Goal: Task Accomplishment & Management: Use online tool/utility

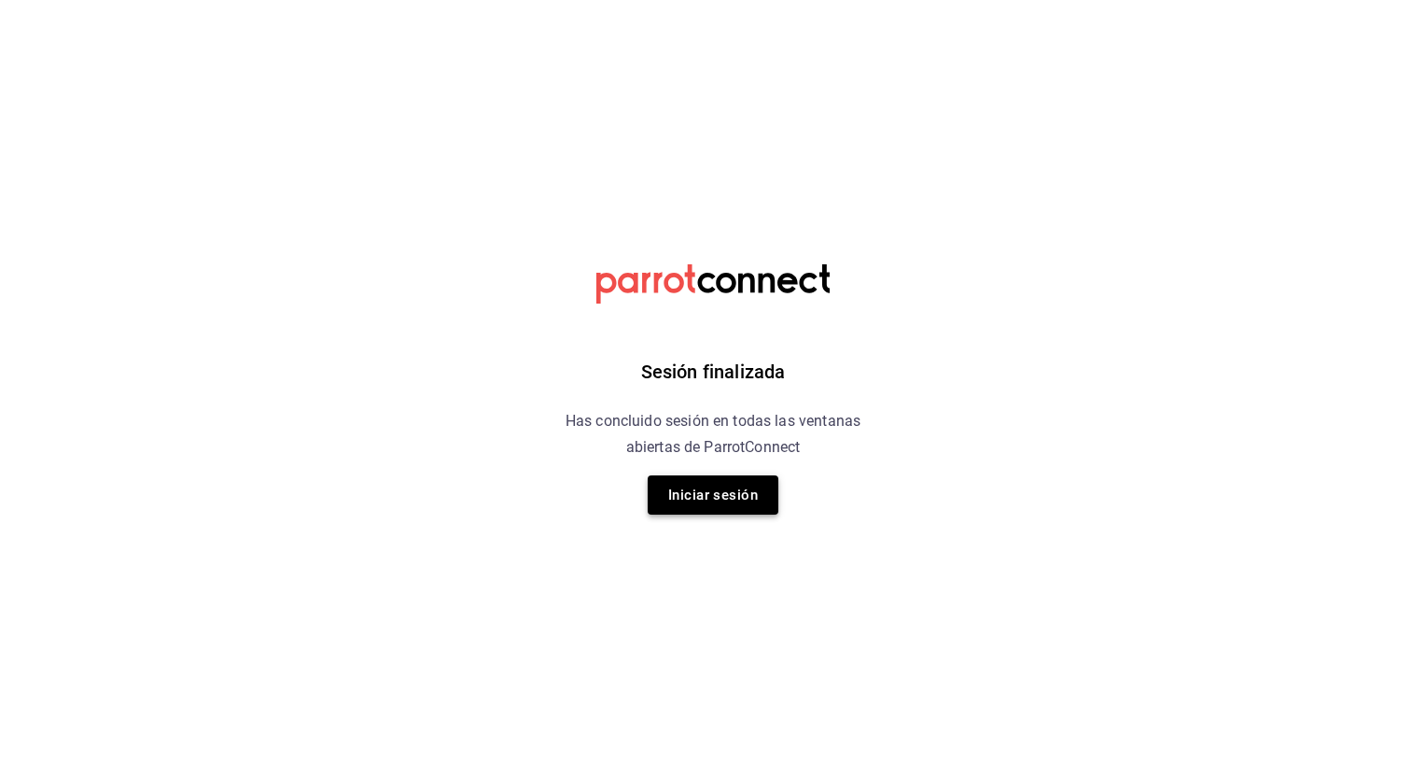
click at [734, 511] on button "Iniciar sesión" at bounding box center [713, 494] width 131 height 39
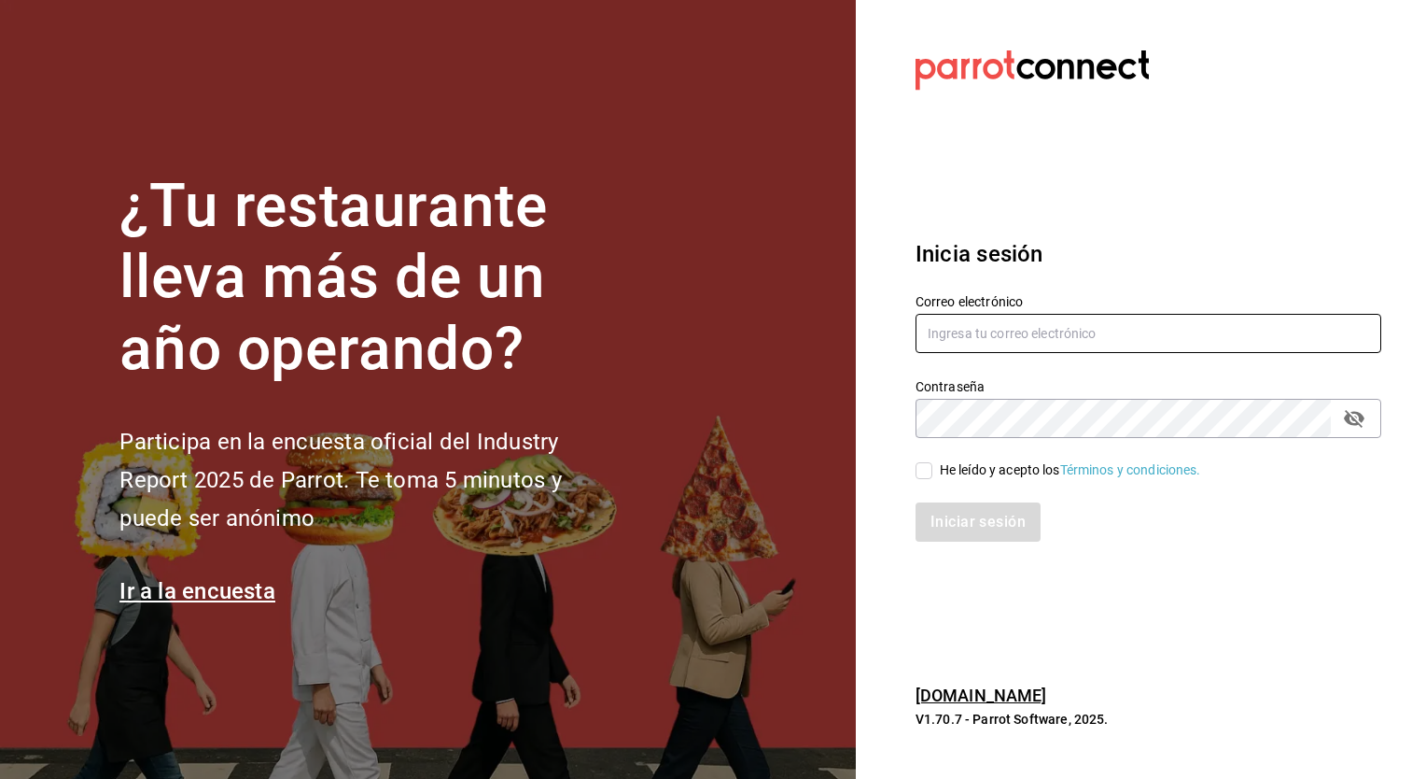
type input "[PERSON_NAME][EMAIL_ADDRESS][PERSON_NAME][DOMAIN_NAME]"
click at [991, 469] on div "He leído y acepto los Términos y condiciones." at bounding box center [1070, 470] width 261 height 20
click at [933, 469] on input "He leído y acepto los Términos y condiciones." at bounding box center [924, 470] width 17 height 17
checkbox input "true"
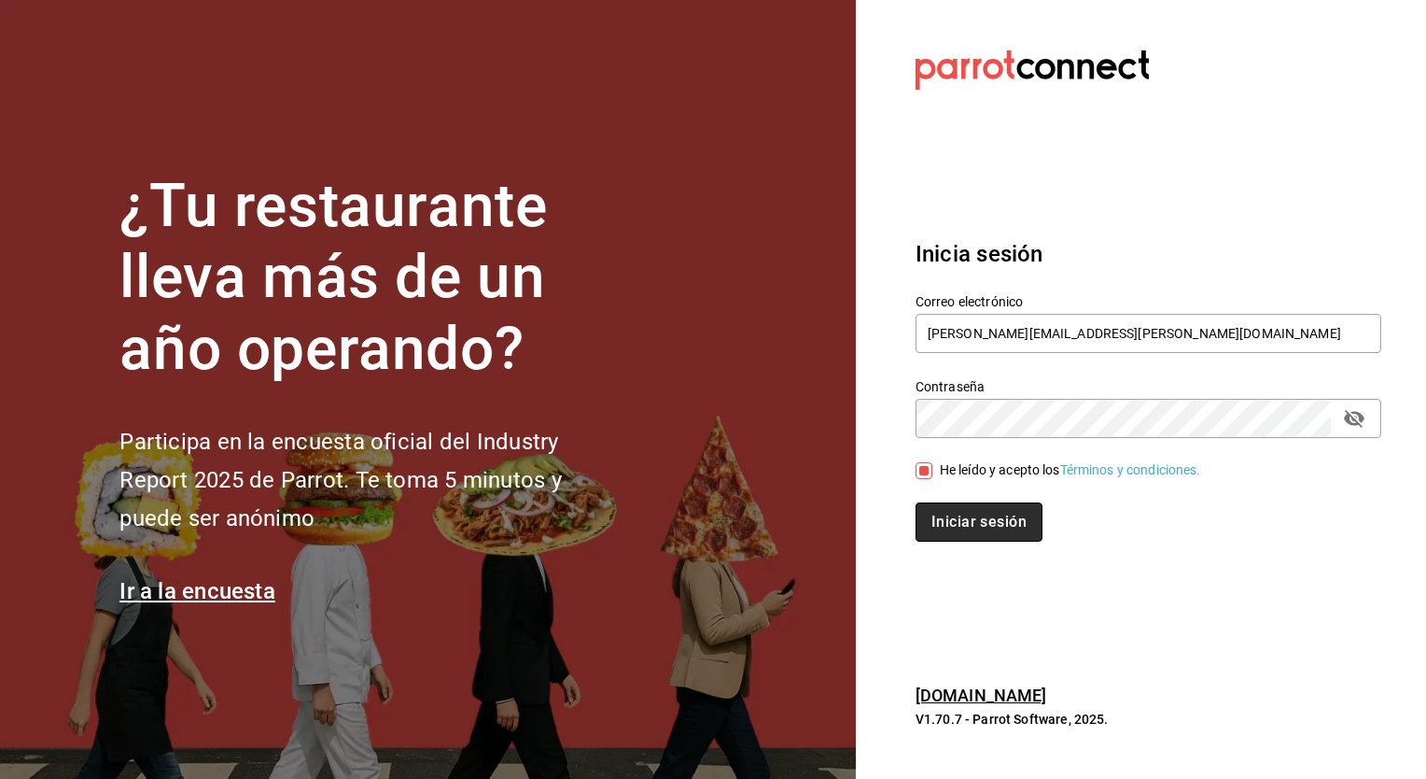
click at [987, 513] on button "Iniciar sesión" at bounding box center [979, 521] width 127 height 39
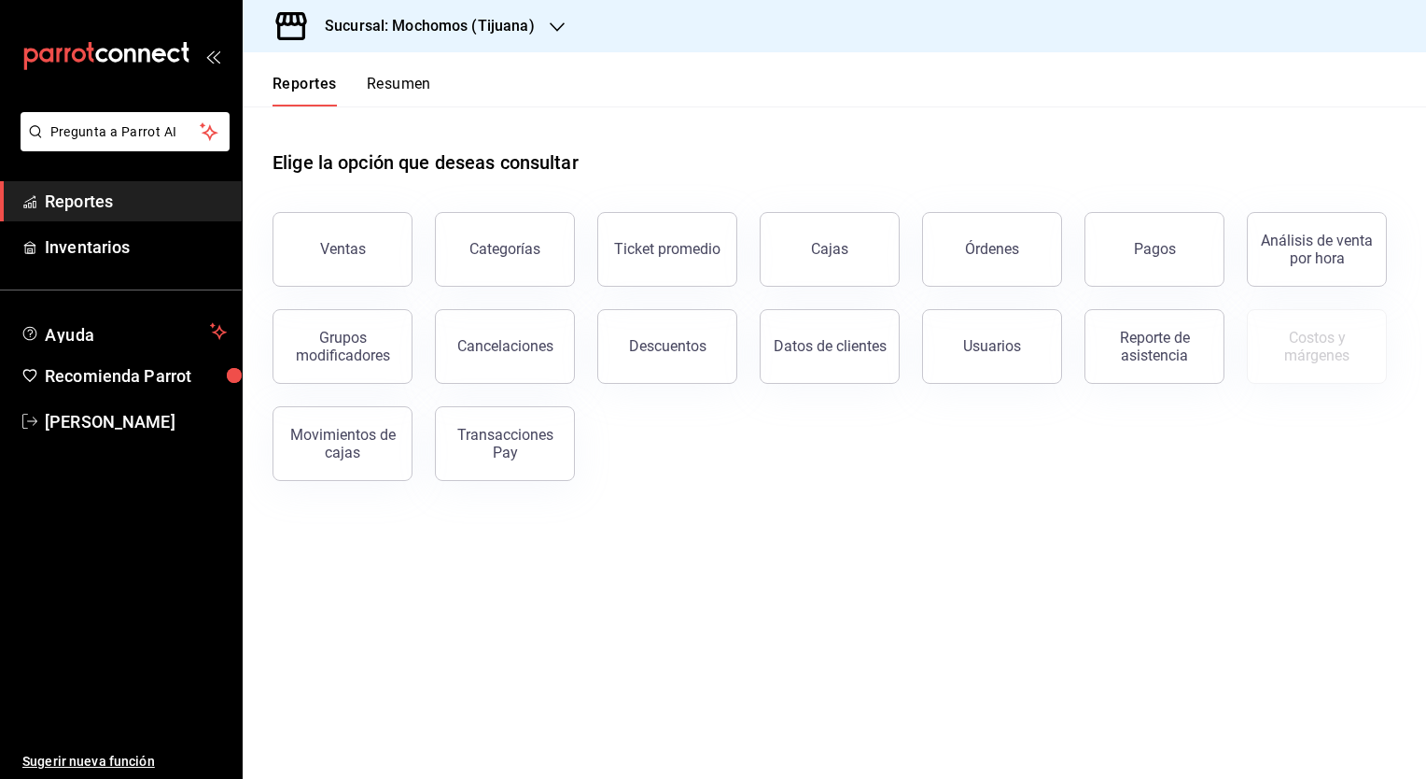
click at [474, 28] on h3 "Sucursal: Mochomos (Tijuana)" at bounding box center [422, 26] width 225 height 22
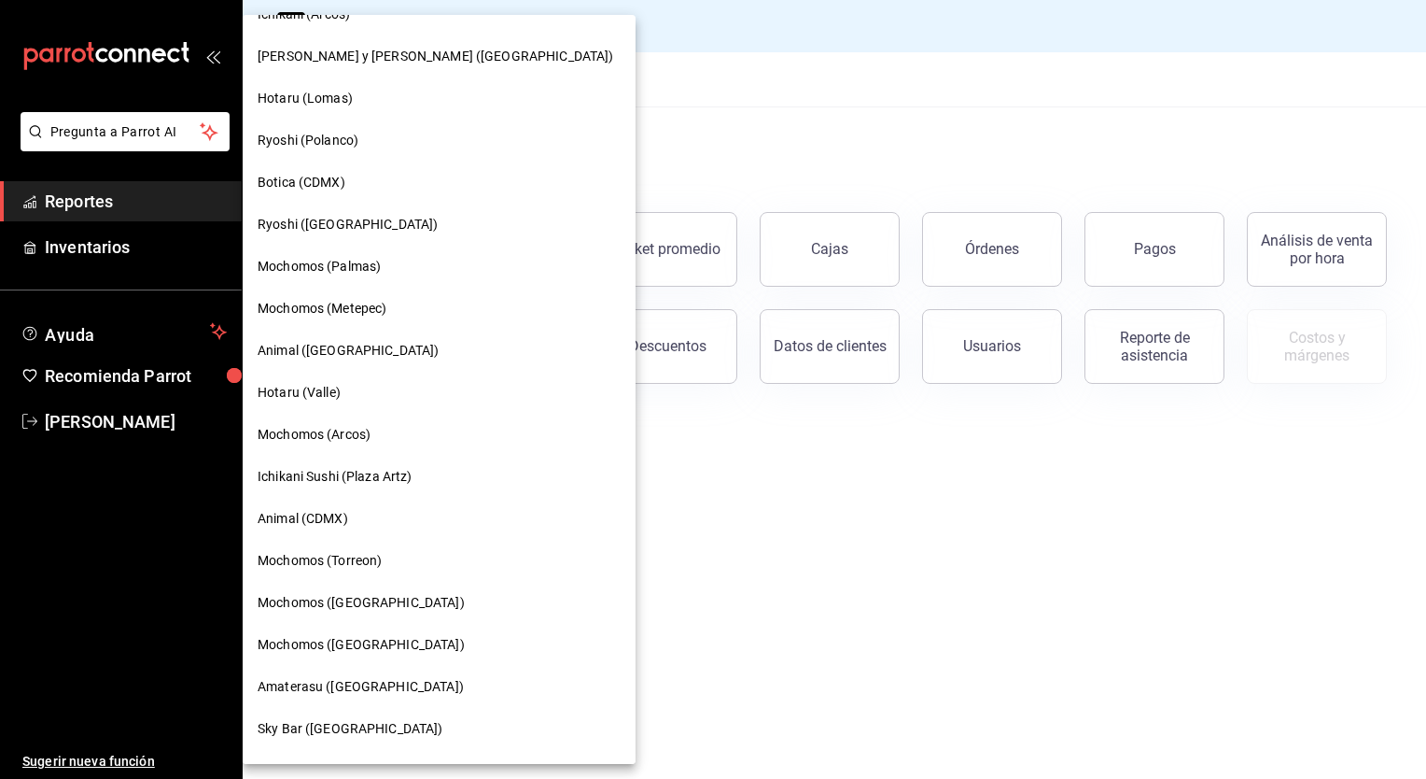
scroll to position [99, 0]
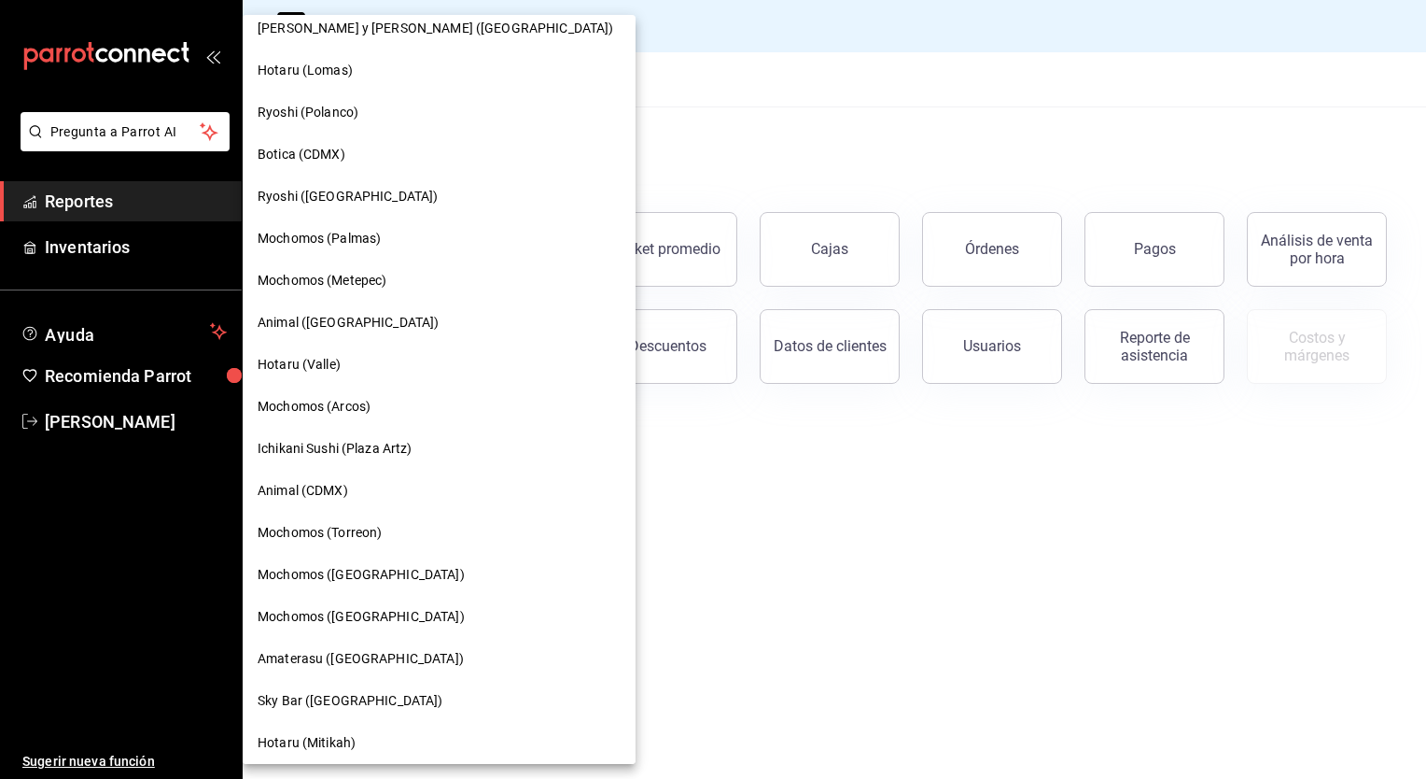
click at [397, 405] on div "Mochomos (Arcos)" at bounding box center [439, 407] width 363 height 20
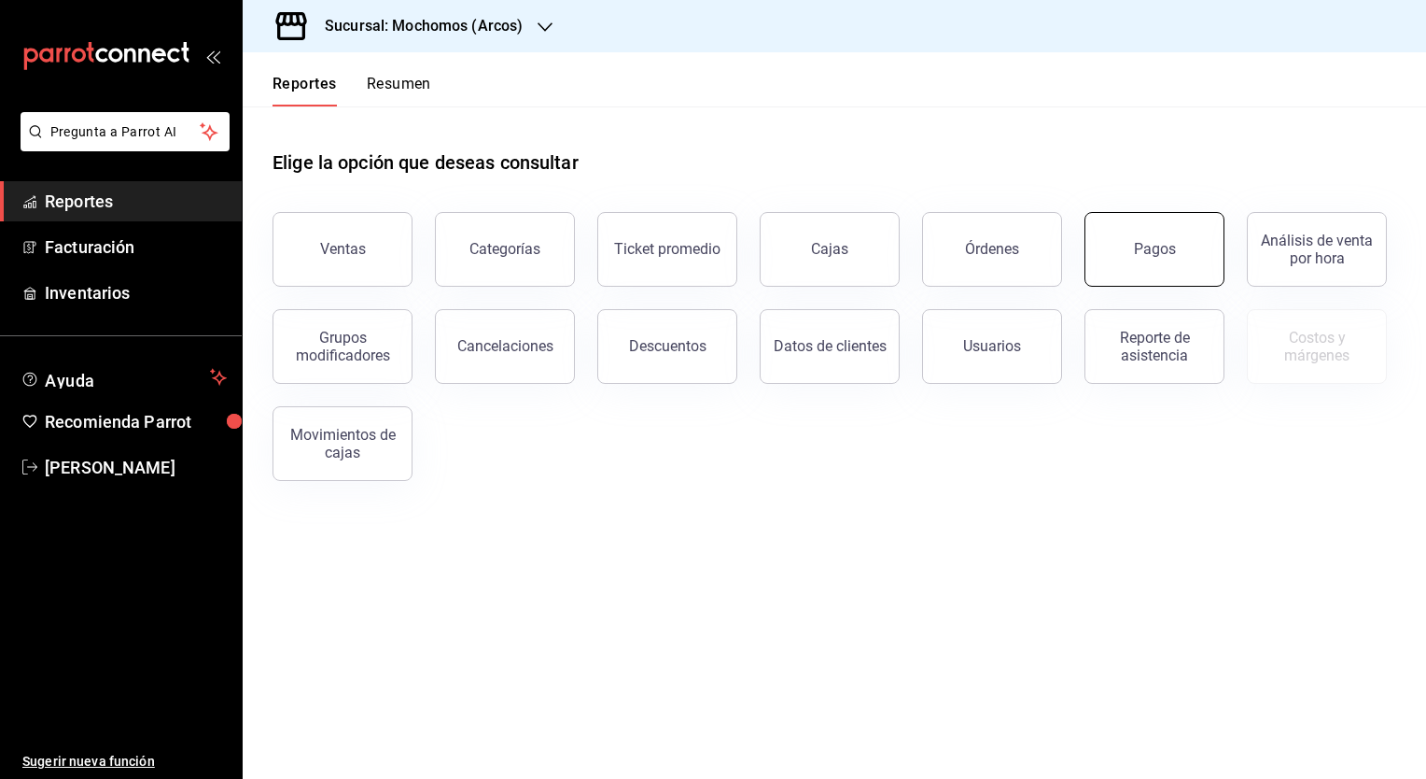
click at [1192, 263] on button "Pagos" at bounding box center [1155, 249] width 140 height 75
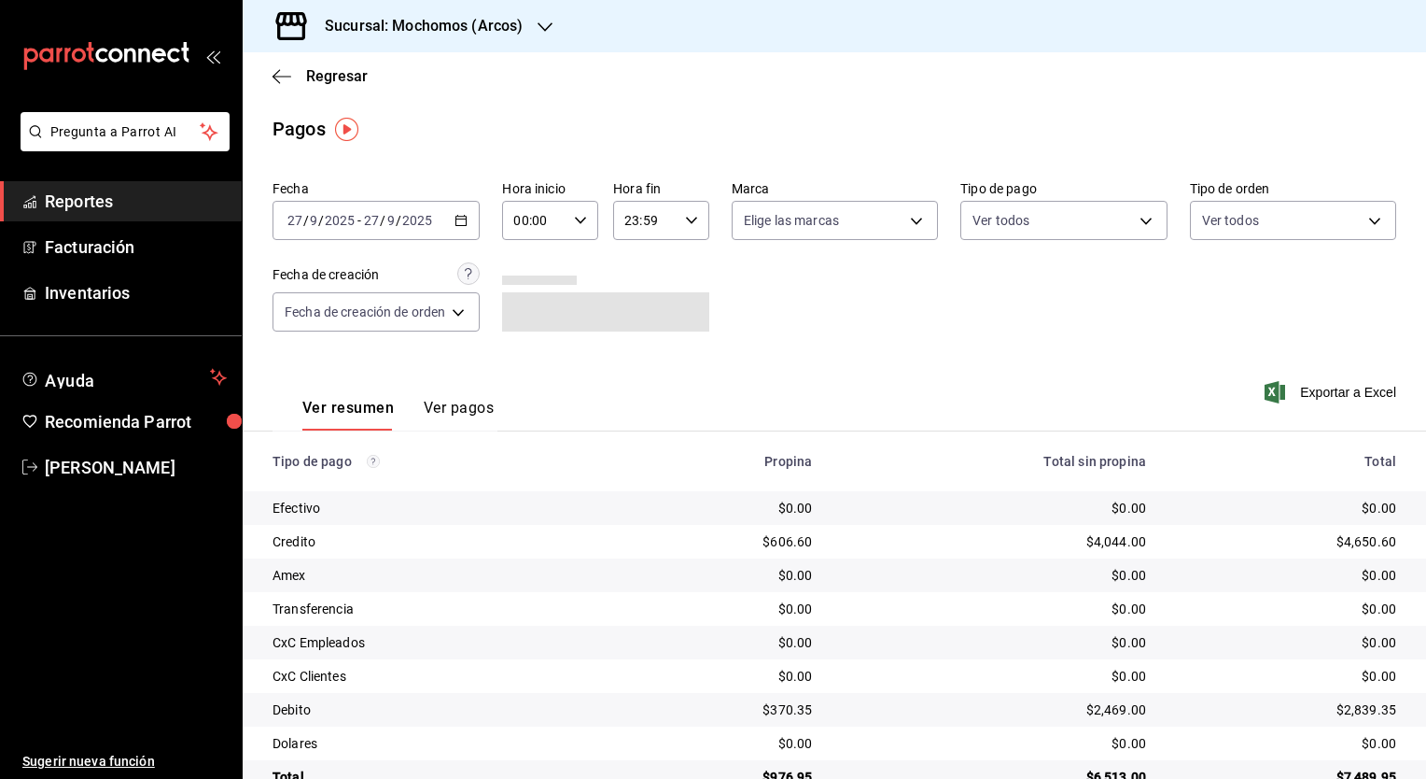
click at [473, 226] on div "[DATE] [DATE] - [DATE] [DATE]" at bounding box center [376, 220] width 207 height 39
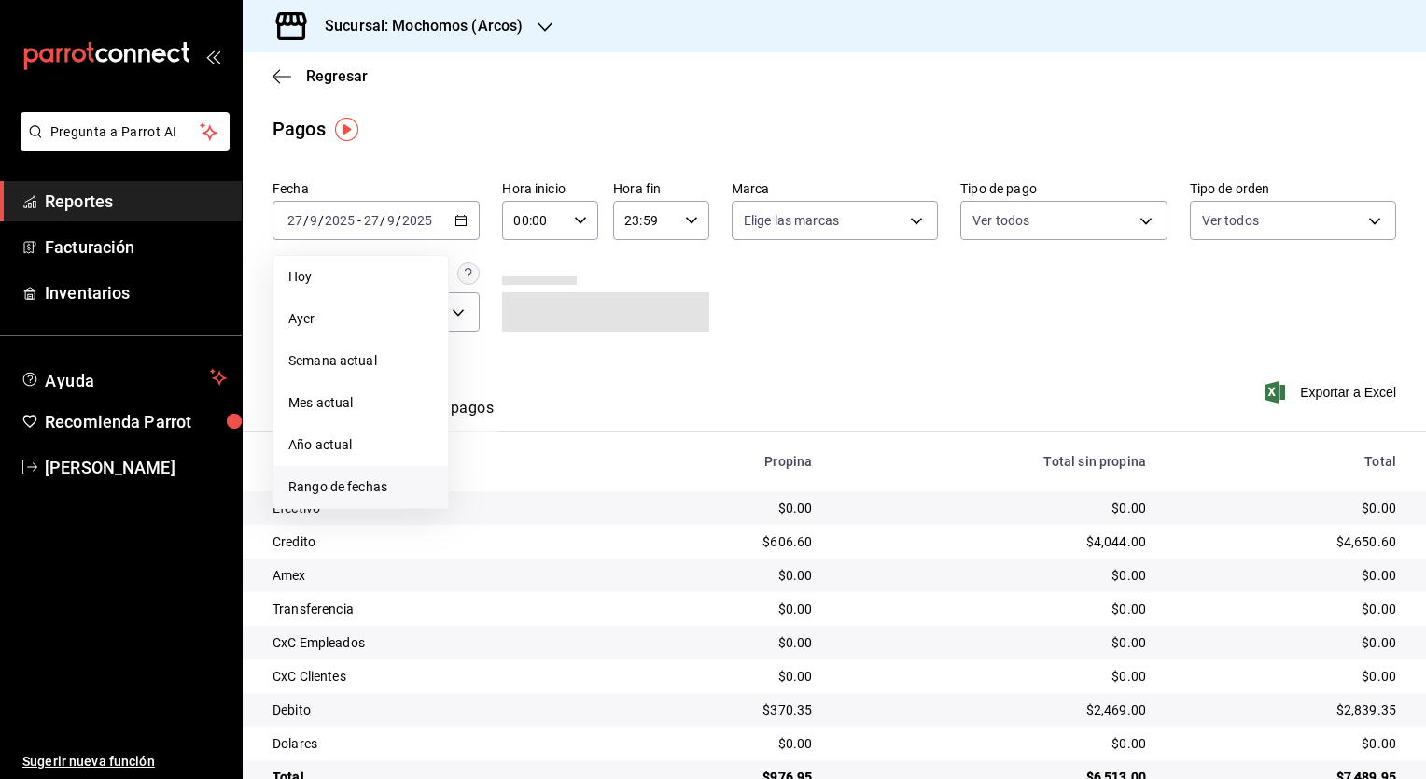
click at [358, 485] on span "Rango de fechas" at bounding box center [360, 487] width 145 height 20
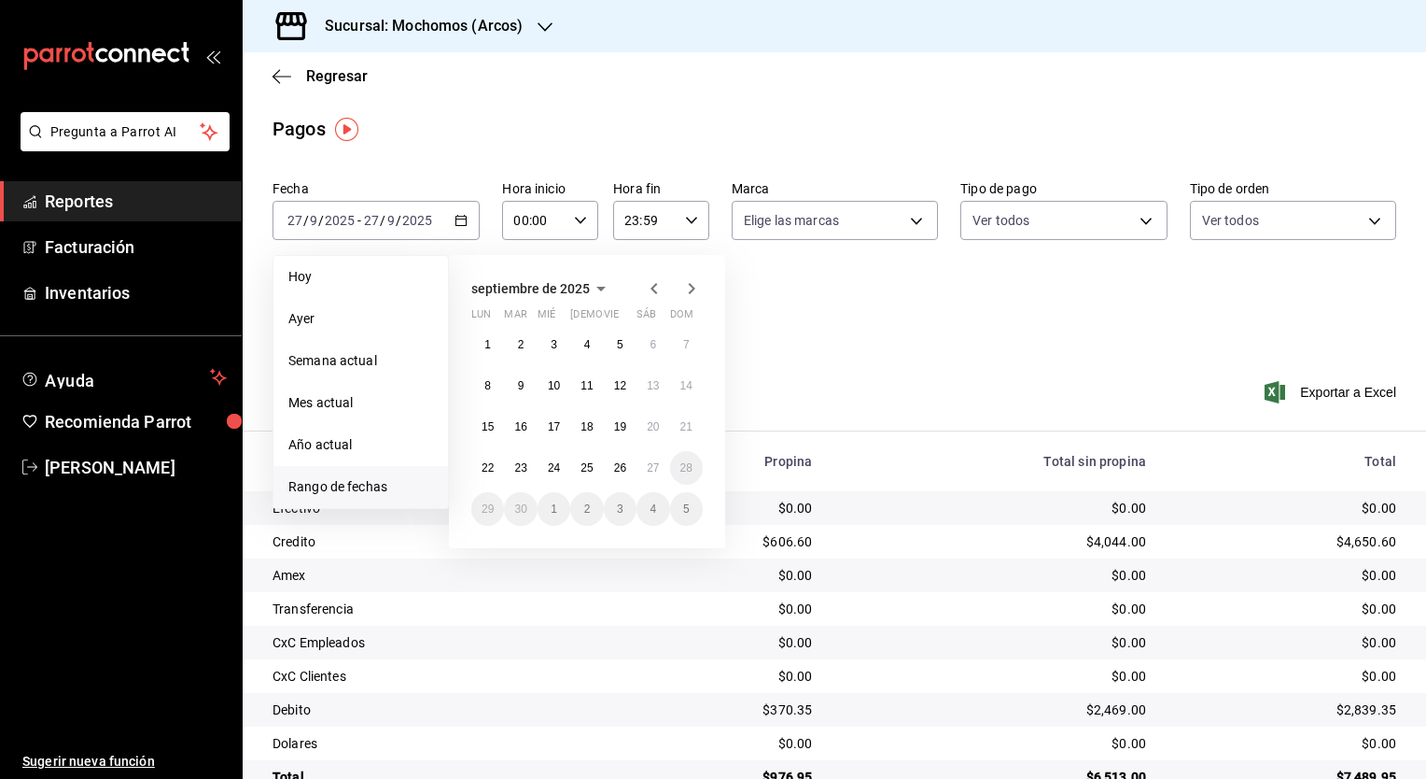
click at [656, 288] on icon "button" at bounding box center [654, 288] width 22 height 22
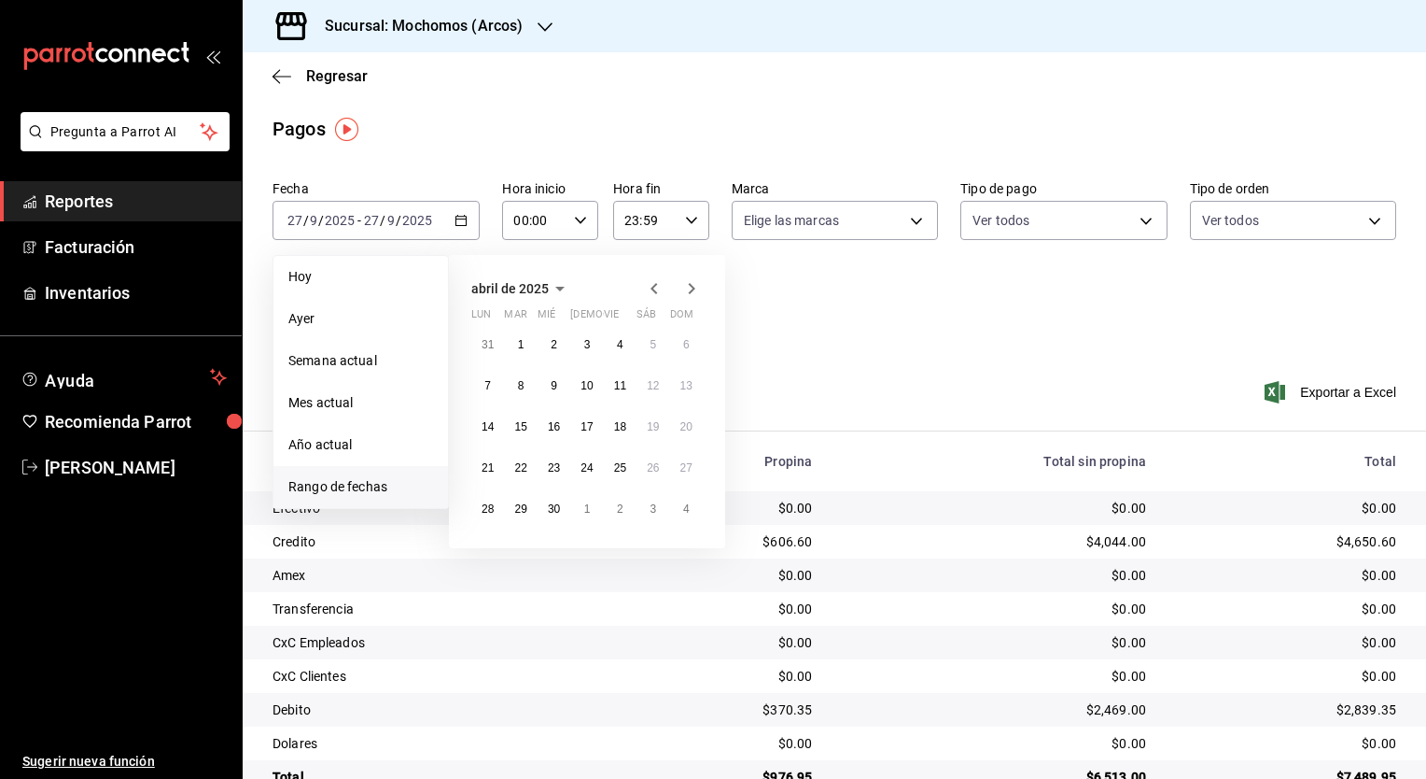
click at [656, 288] on icon "button" at bounding box center [654, 288] width 22 height 22
click at [644, 344] on button "1" at bounding box center [653, 345] width 33 height 34
click at [628, 540] on button "4" at bounding box center [620, 550] width 33 height 34
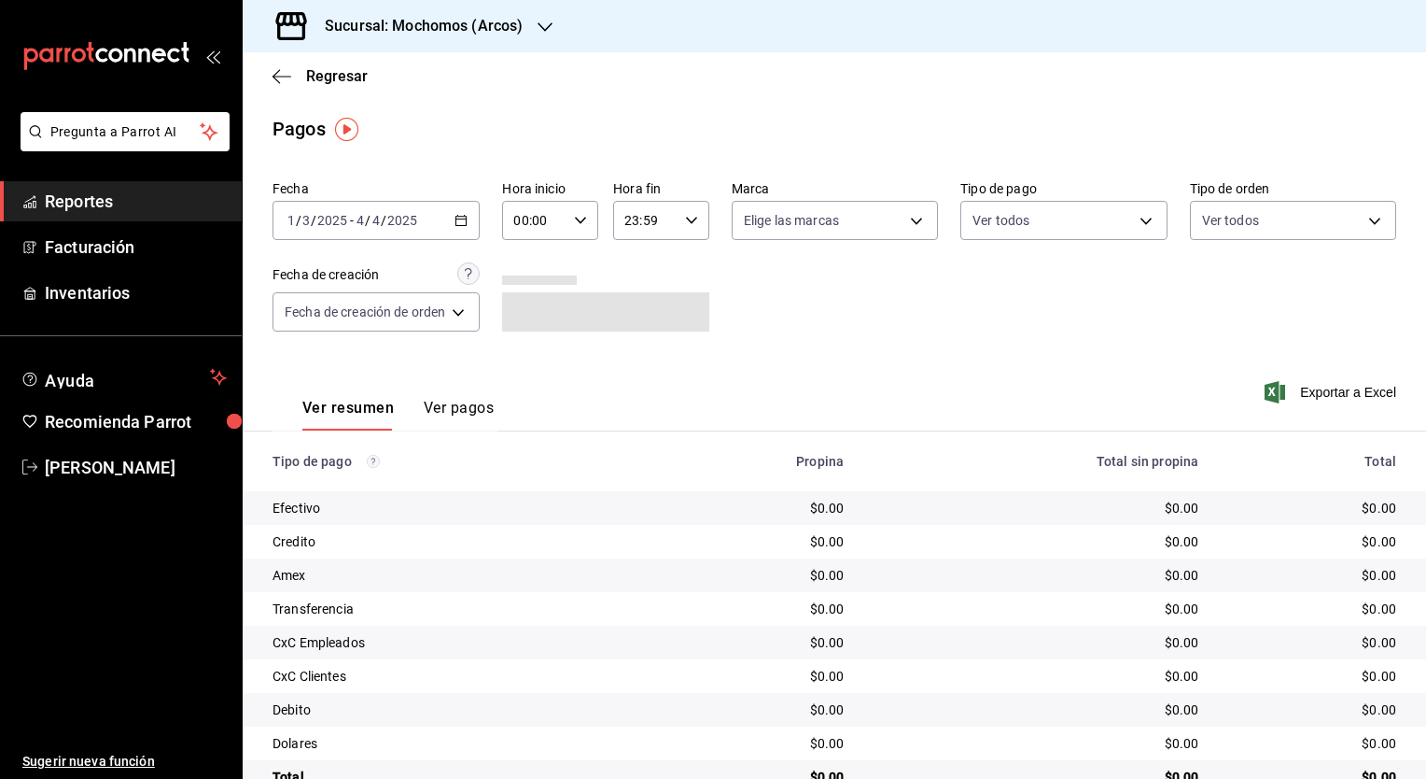
scroll to position [45, 0]
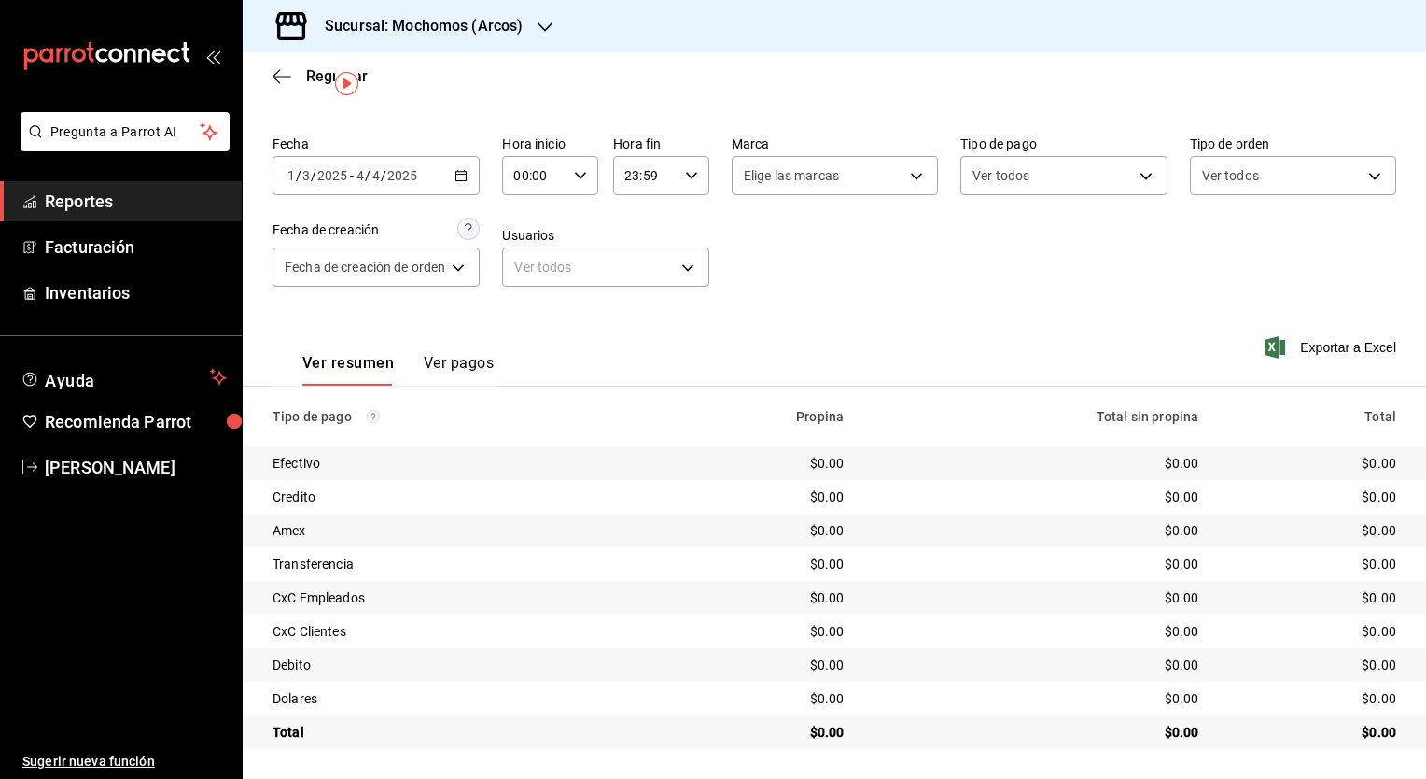
click at [779, 388] on th "Propina" at bounding box center [755, 416] width 208 height 60
click at [438, 36] on h3 "Sucursal: Mochomos (Arcos)" at bounding box center [416, 26] width 213 height 22
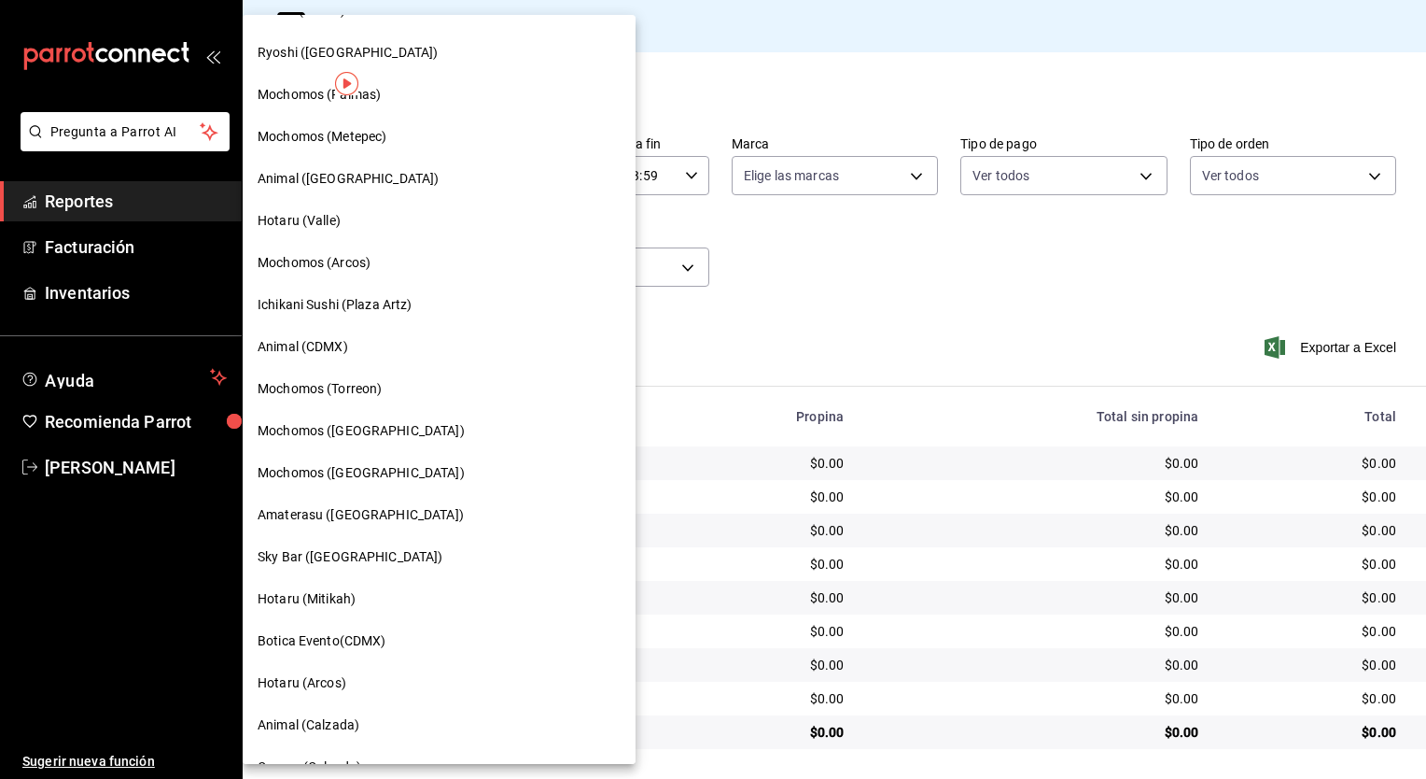
scroll to position [0, 0]
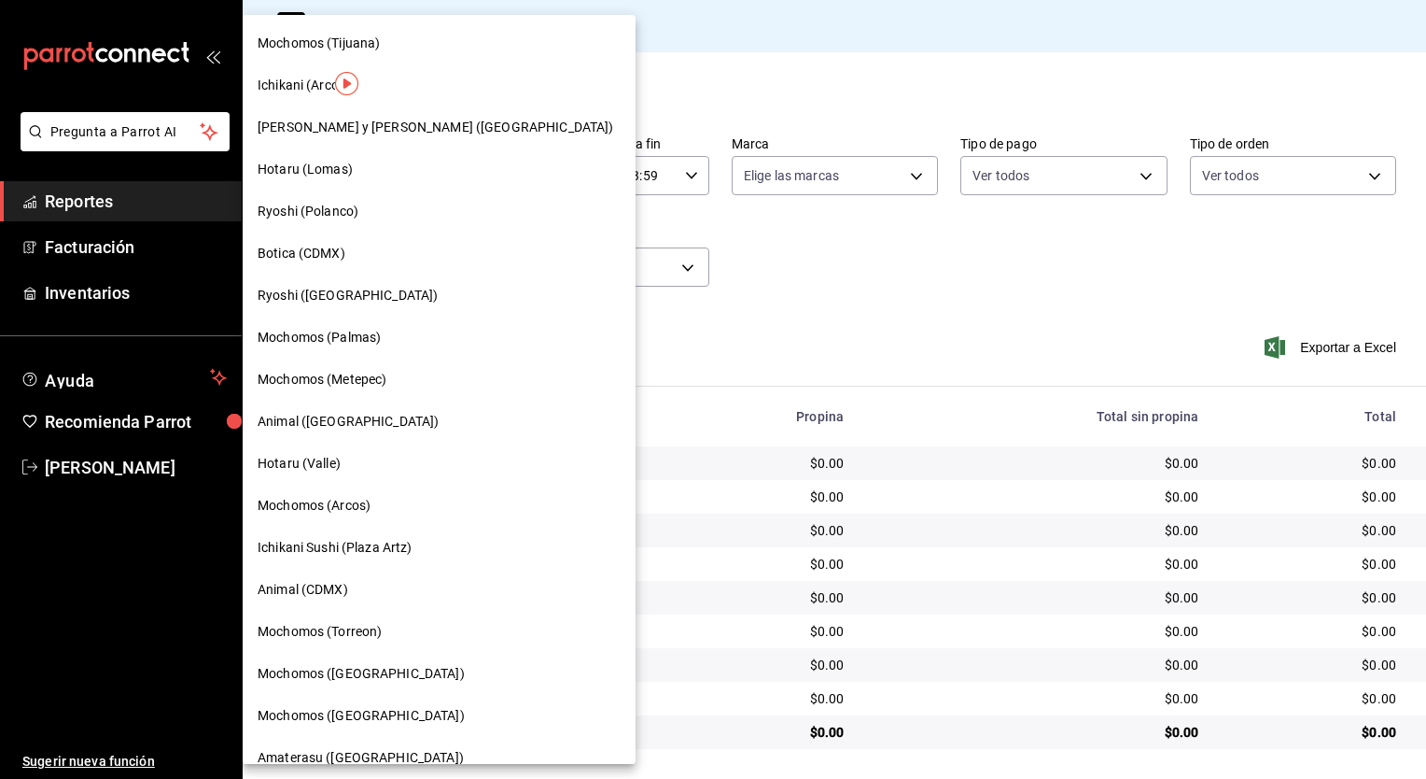
click at [390, 171] on div "Hotaru (Lomas)" at bounding box center [439, 170] width 363 height 20
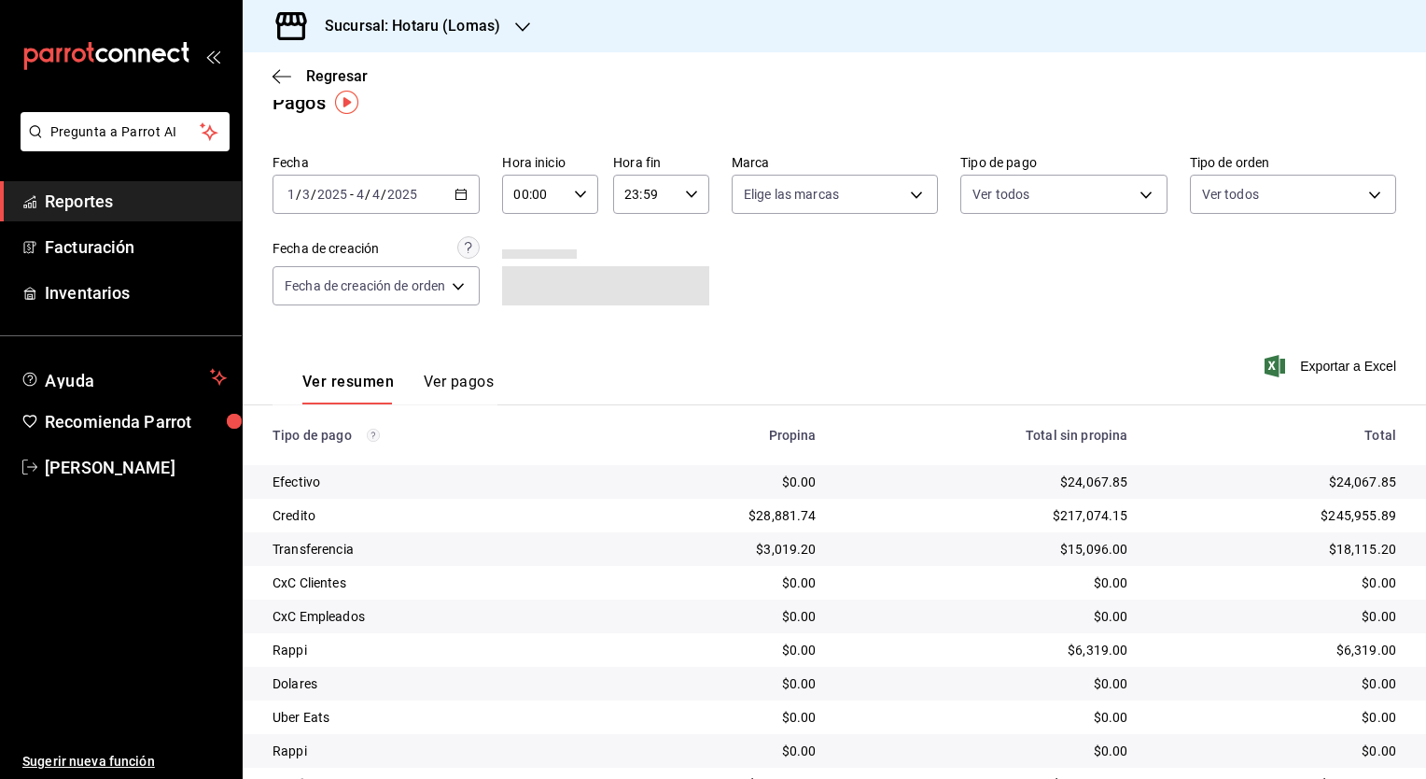
scroll to position [30, 0]
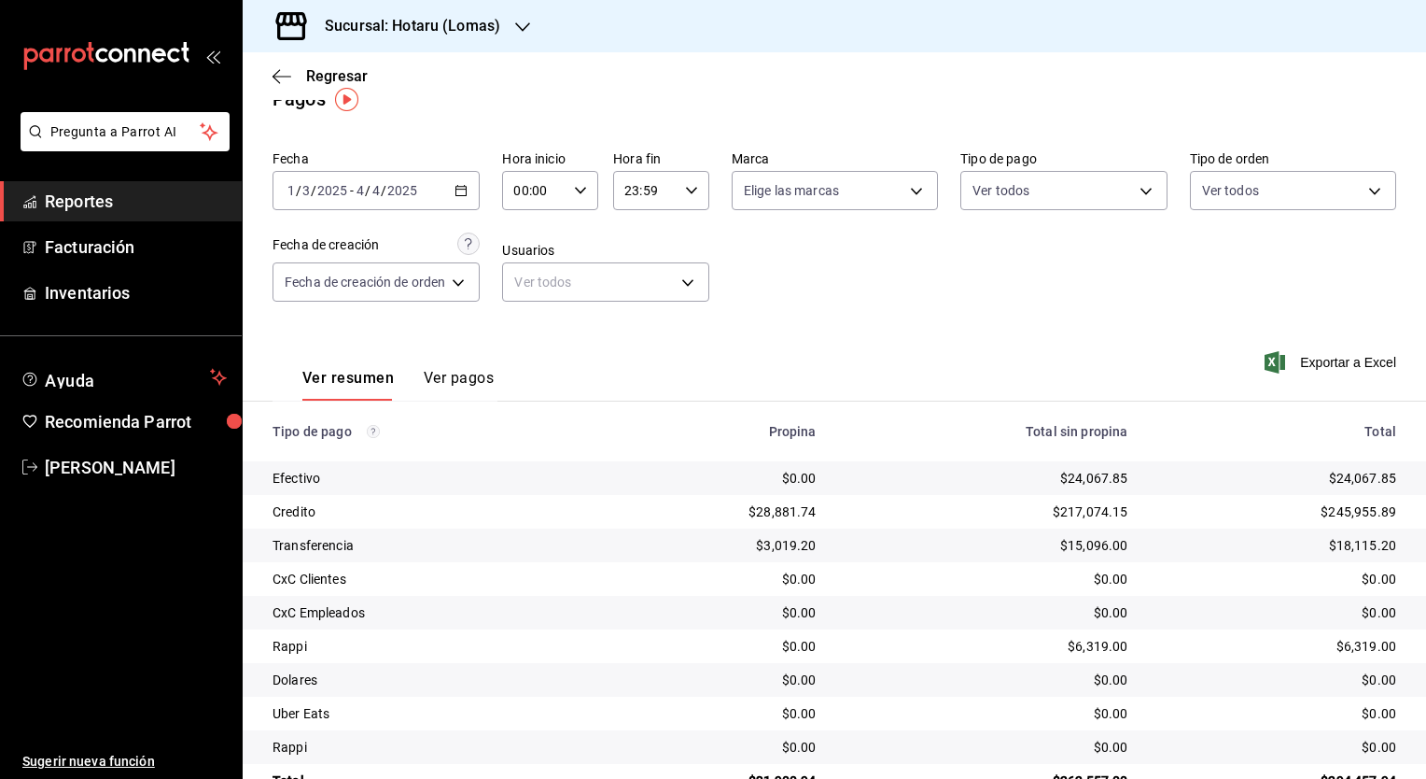
click at [471, 185] on div "[DATE] [DATE] - [DATE] [DATE]" at bounding box center [376, 190] width 207 height 39
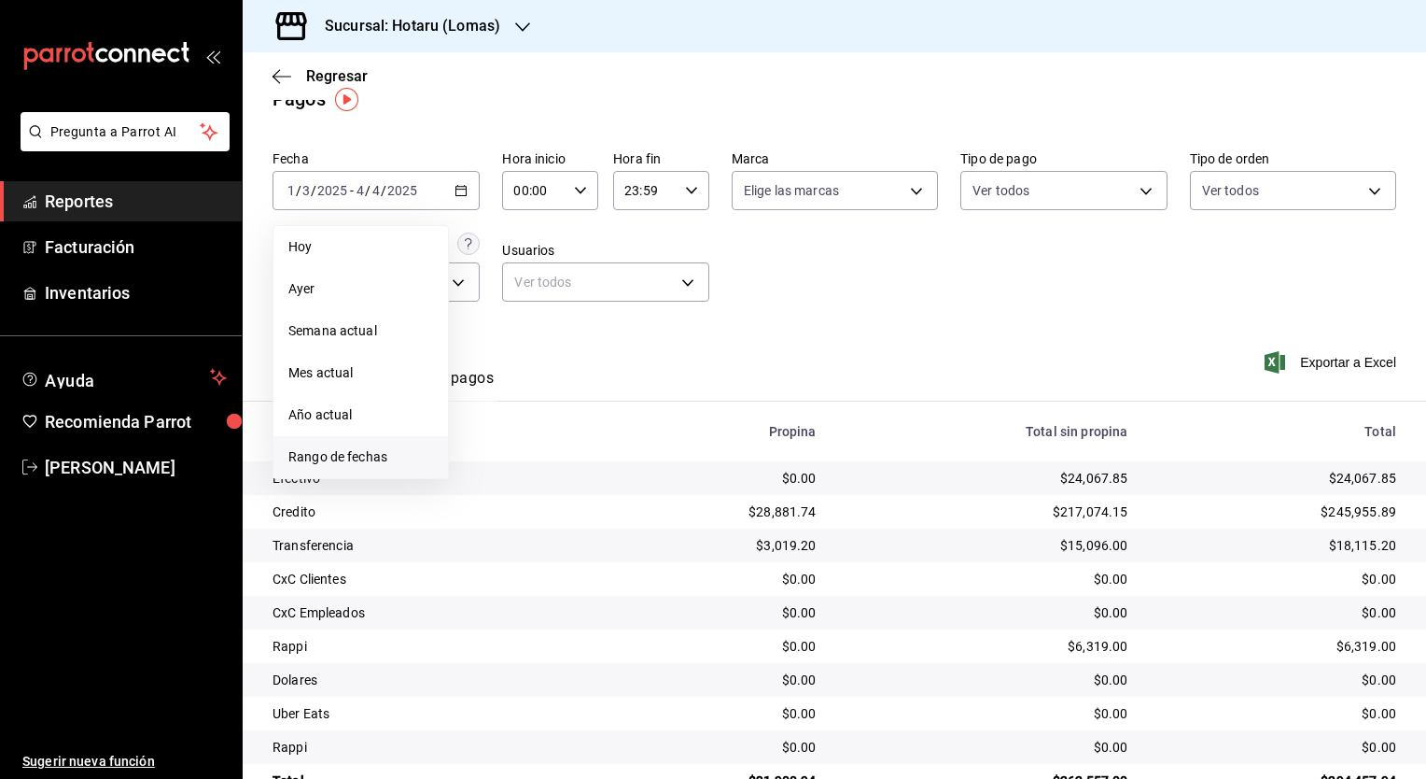
click at [377, 451] on span "Rango de fechas" at bounding box center [360, 457] width 145 height 20
click at [657, 254] on icon "button" at bounding box center [654, 258] width 7 height 11
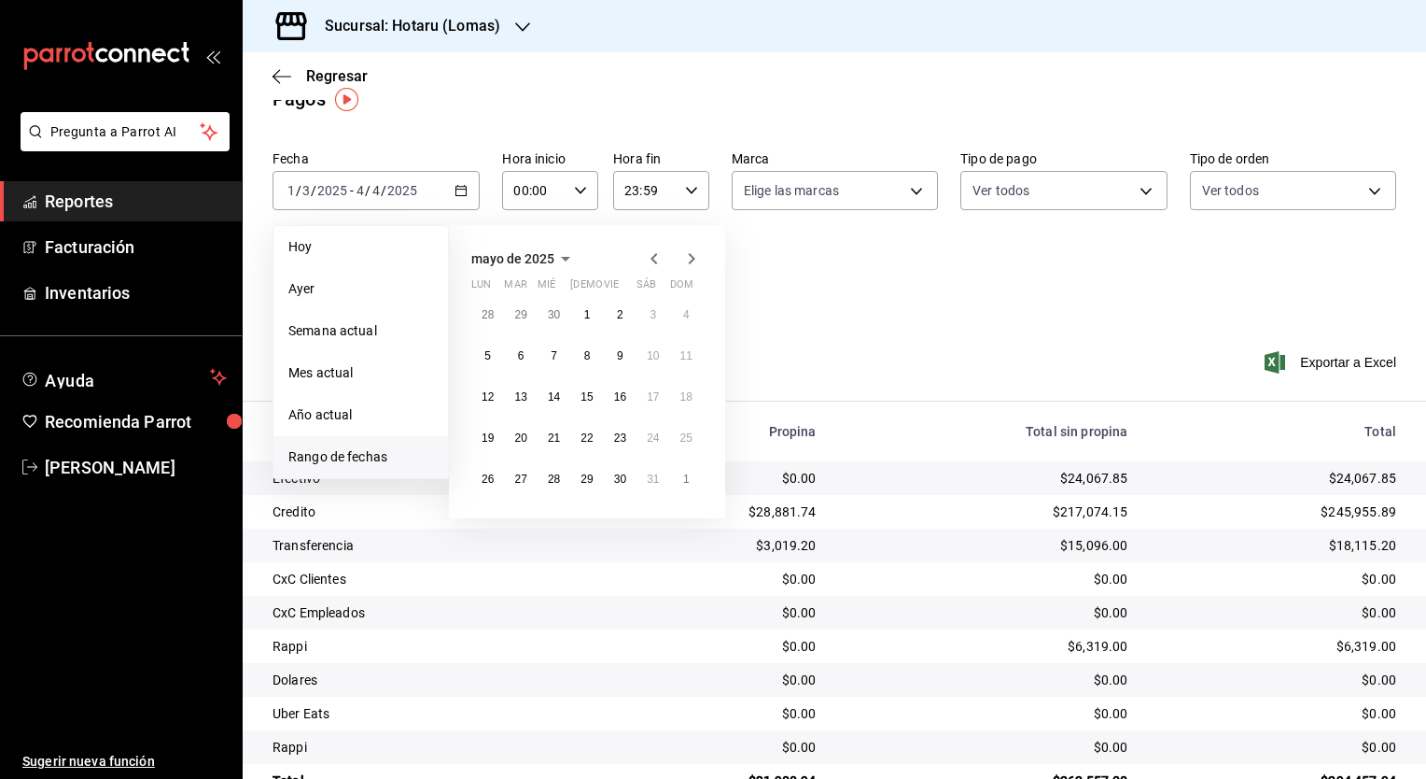
click at [657, 254] on icon "button" at bounding box center [654, 258] width 7 height 11
click at [527, 312] on button "1" at bounding box center [520, 315] width 33 height 34
click at [583, 484] on button "1" at bounding box center [586, 479] width 33 height 34
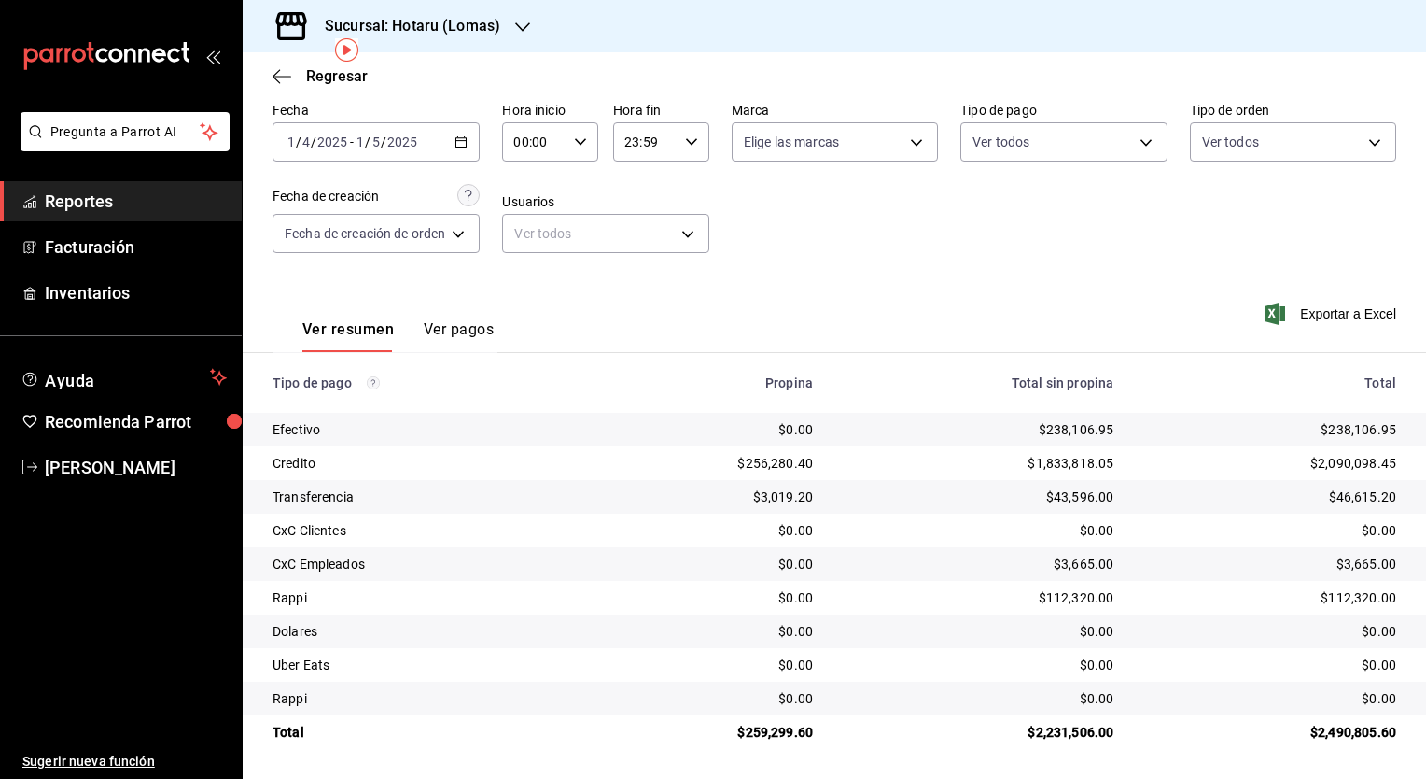
scroll to position [78, 0]
click at [428, 35] on h3 "Sucursal: Hotaru (Lomas)" at bounding box center [405, 26] width 190 height 22
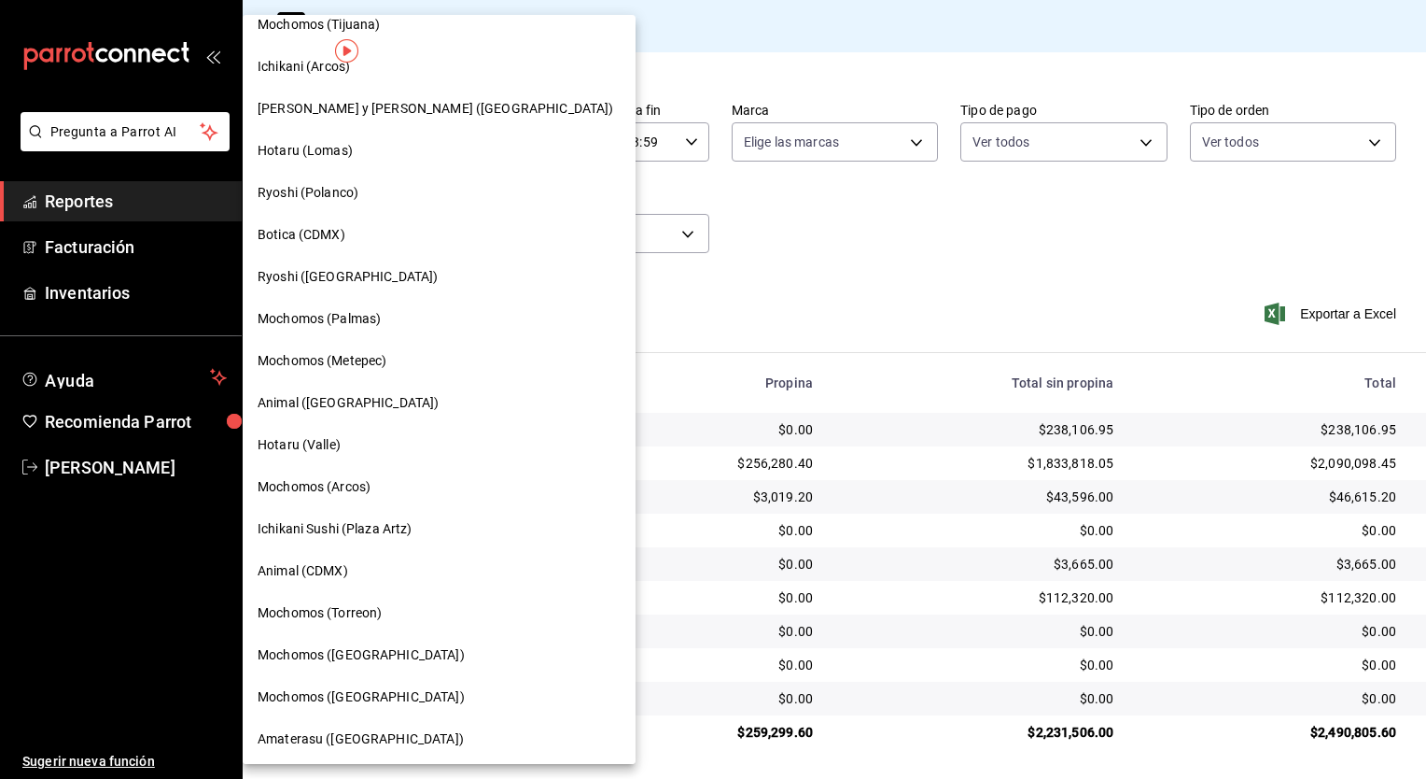
scroll to position [0, 0]
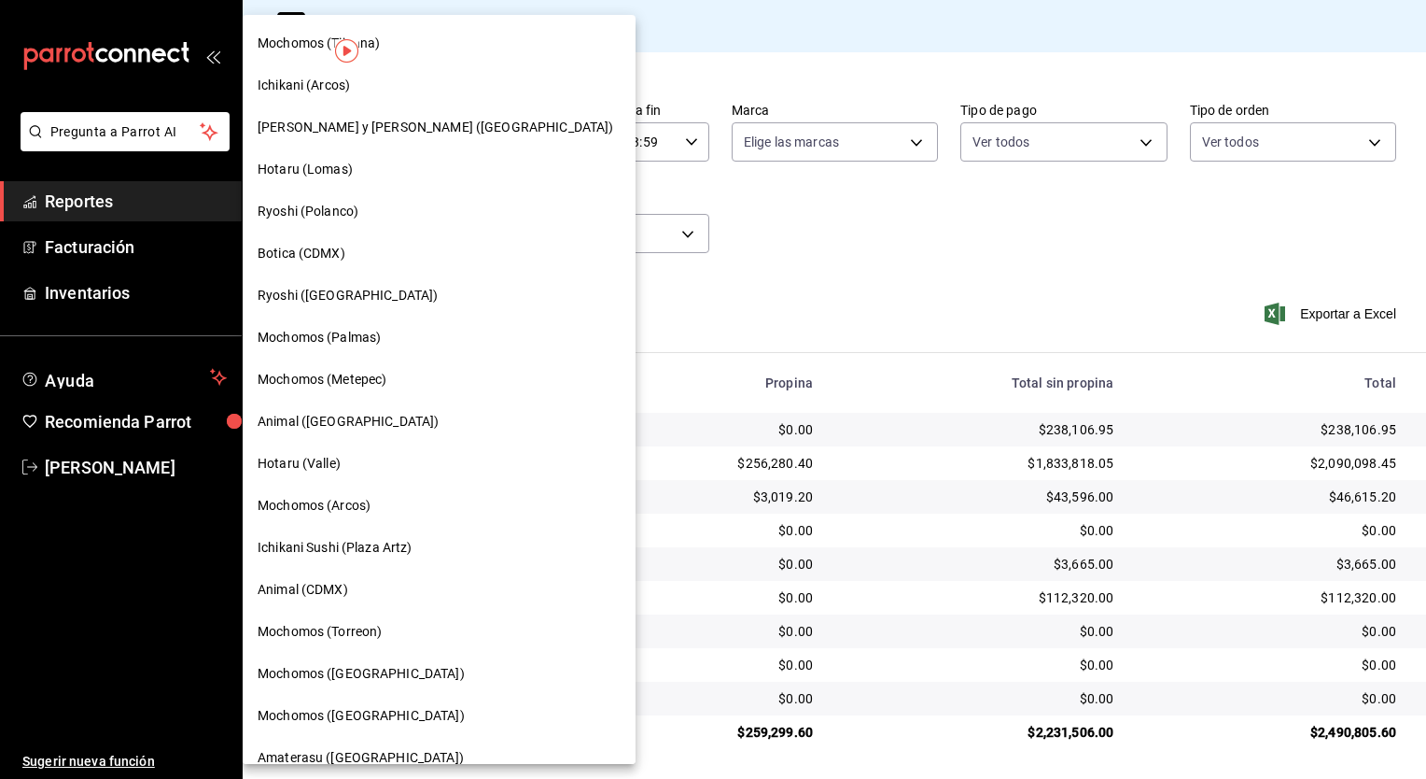
click at [411, 49] on div "Mochomos (Tijuana)" at bounding box center [439, 44] width 363 height 20
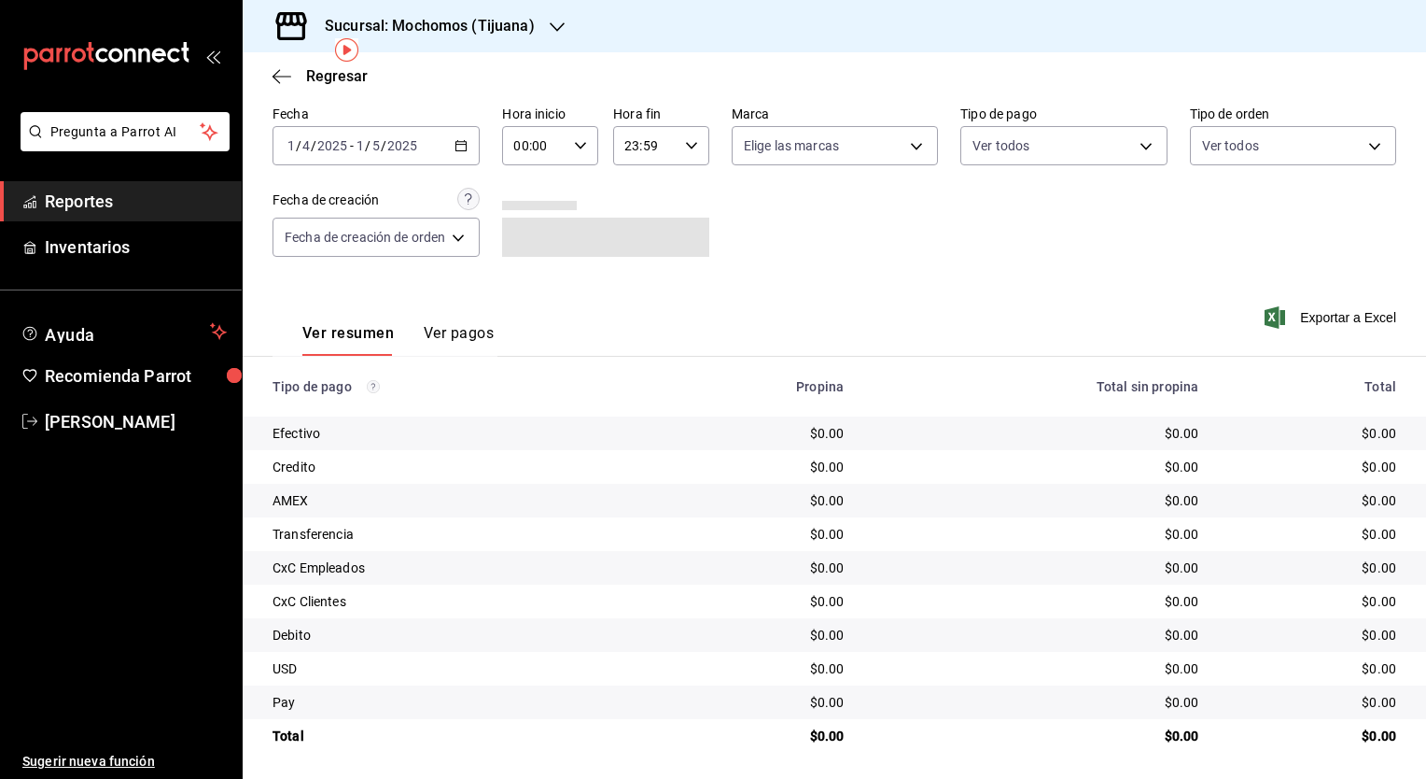
scroll to position [78, 0]
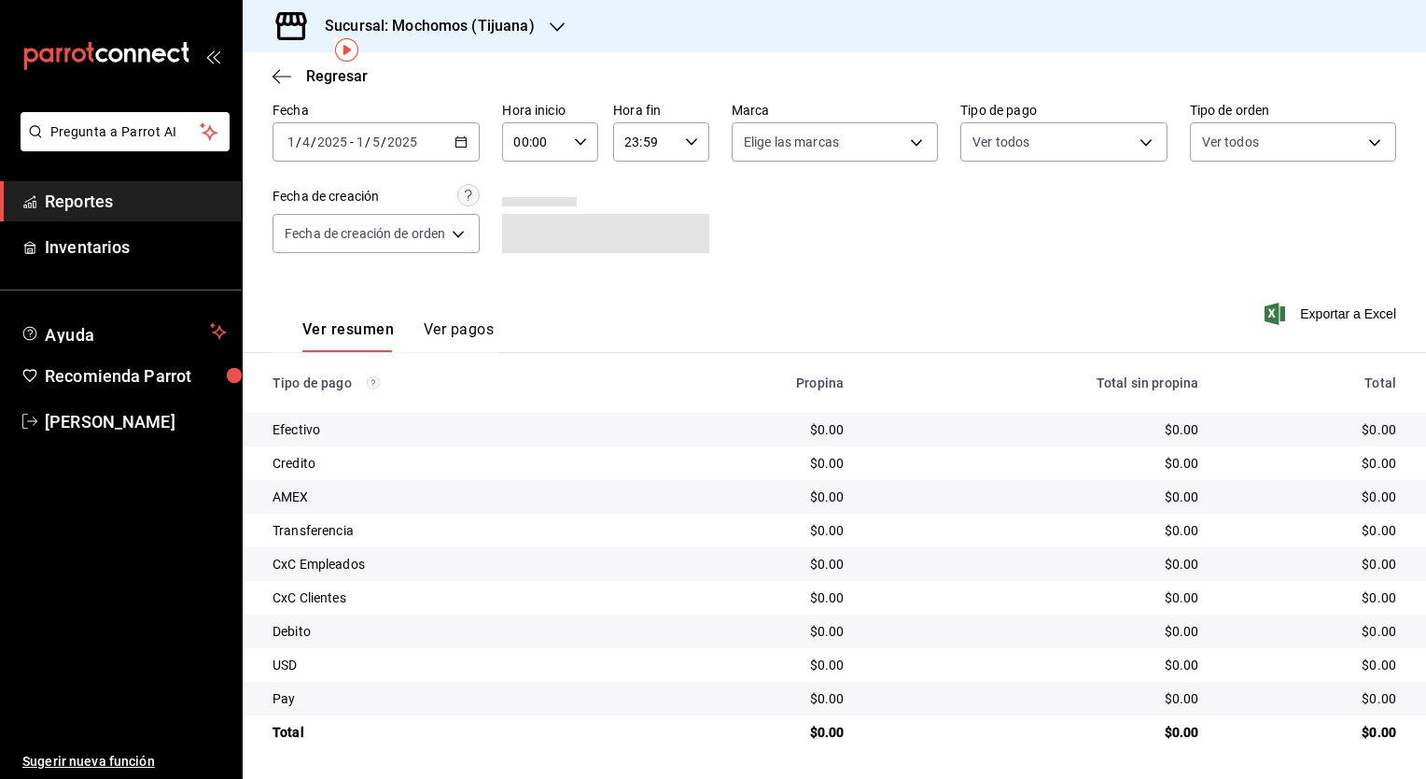
click at [485, 22] on h3 "Sucursal: Mochomos (Tijuana)" at bounding box center [422, 26] width 225 height 22
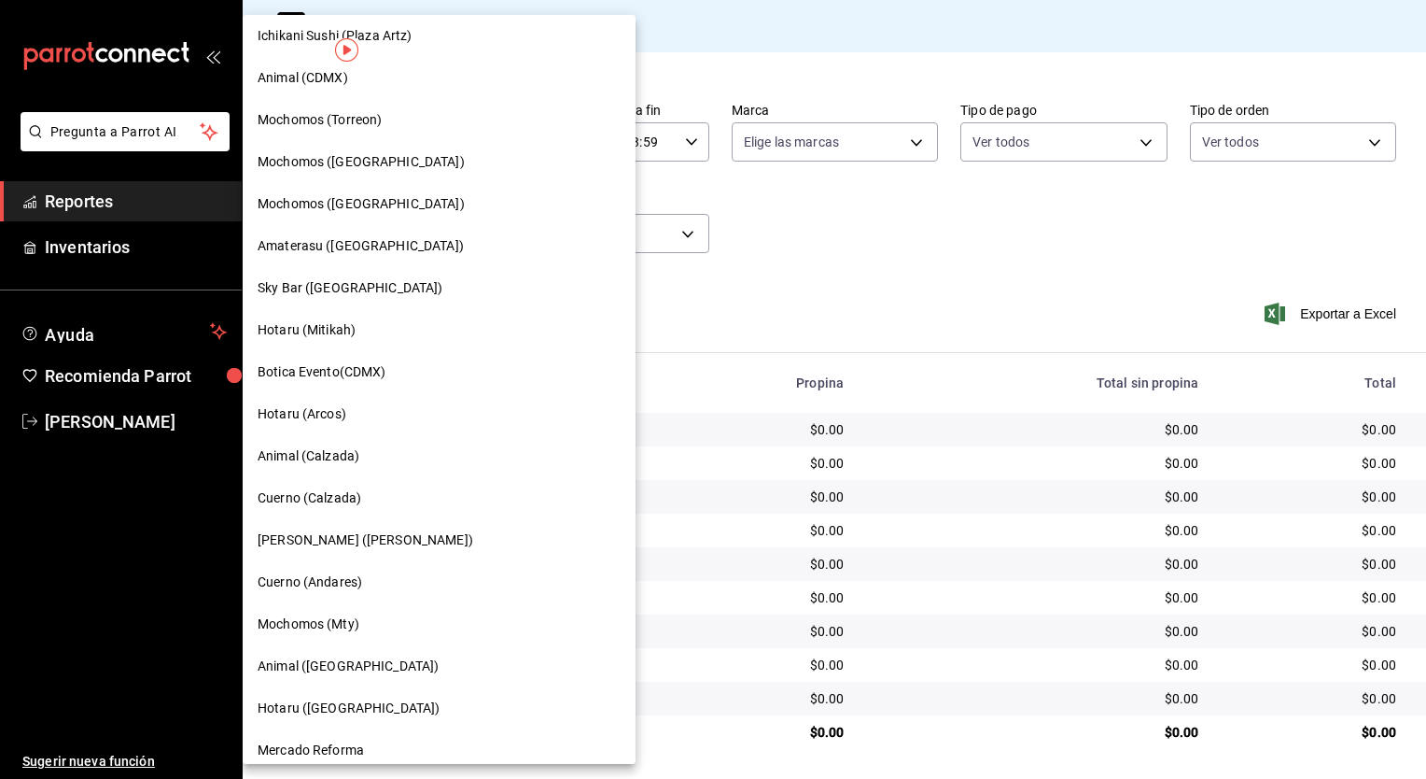
scroll to position [527, 0]
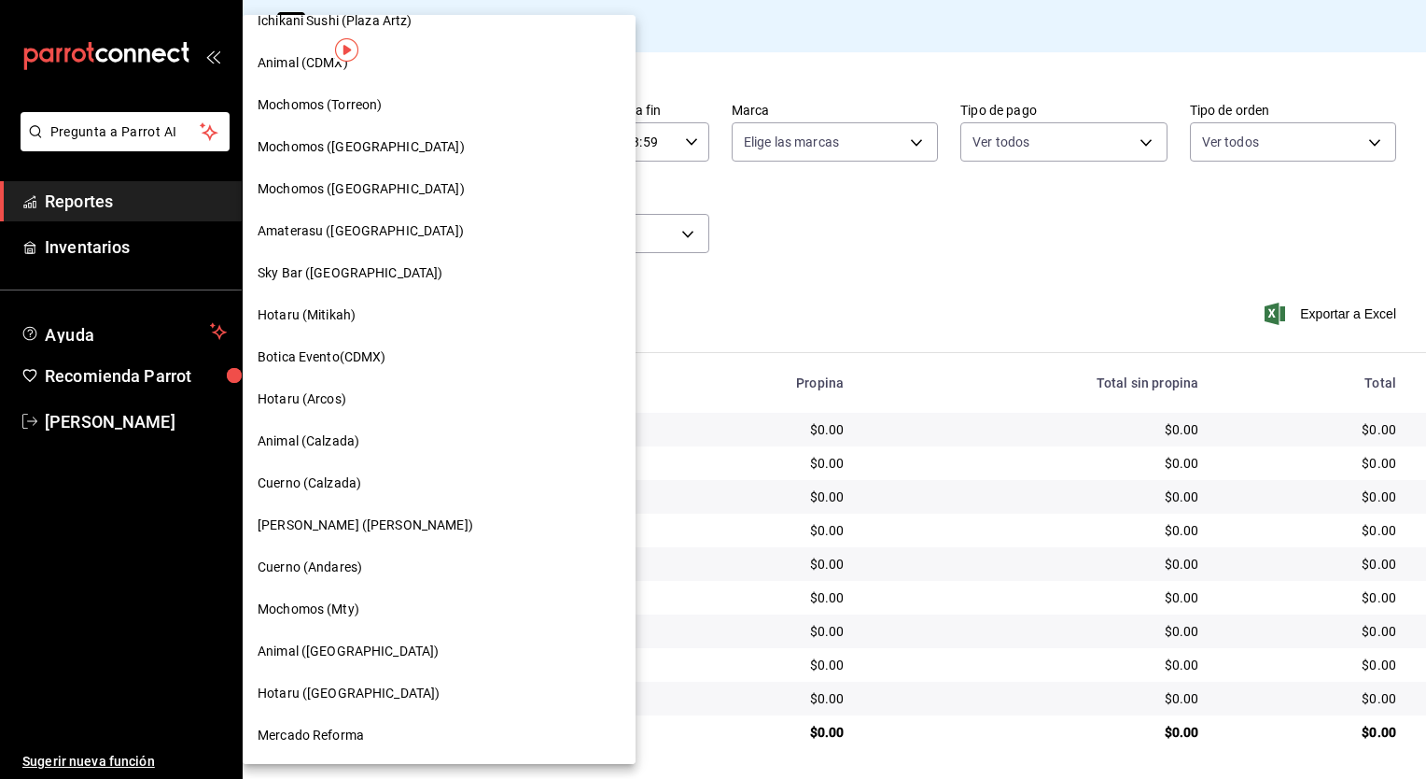
click at [338, 569] on span "Cuerno (Andares)" at bounding box center [310, 567] width 105 height 20
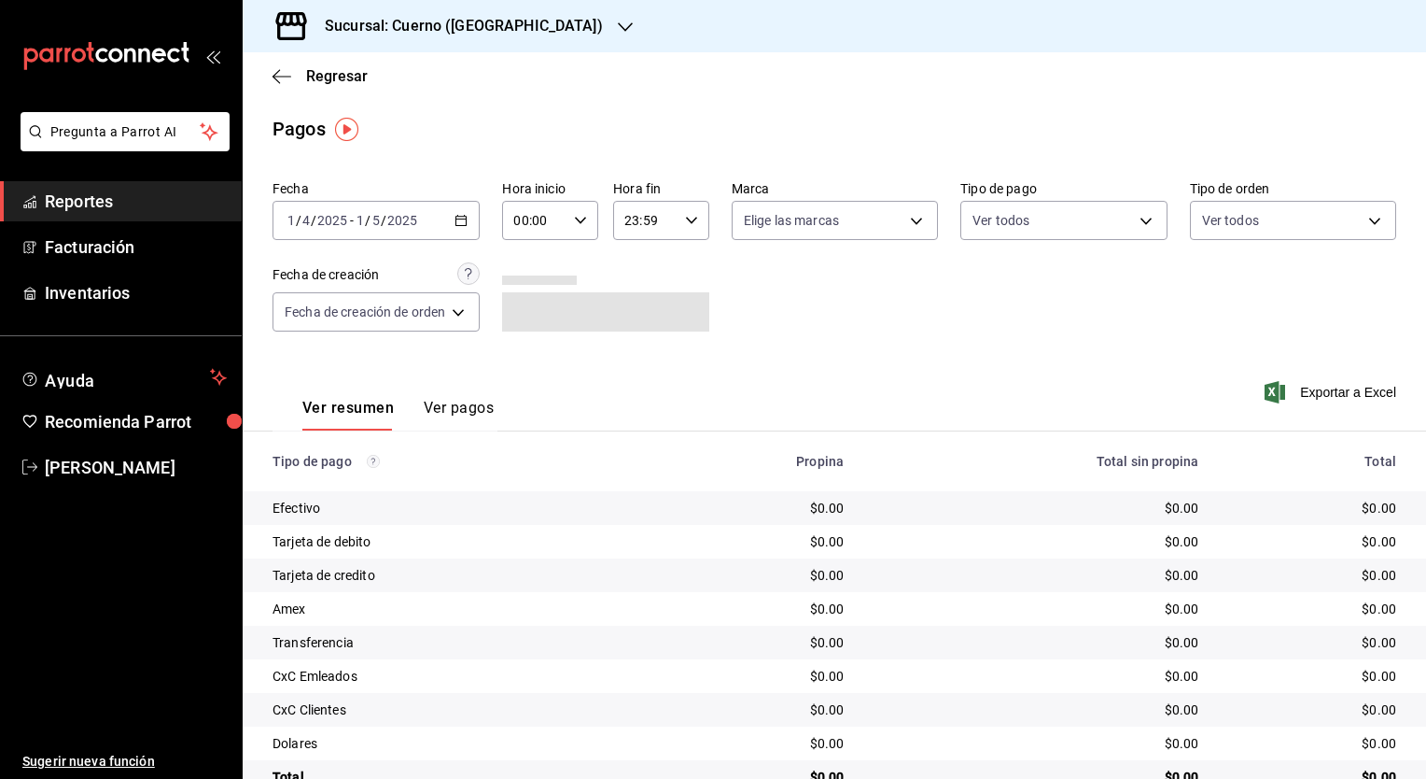
click at [465, 222] on icon "button" at bounding box center [461, 220] width 13 height 13
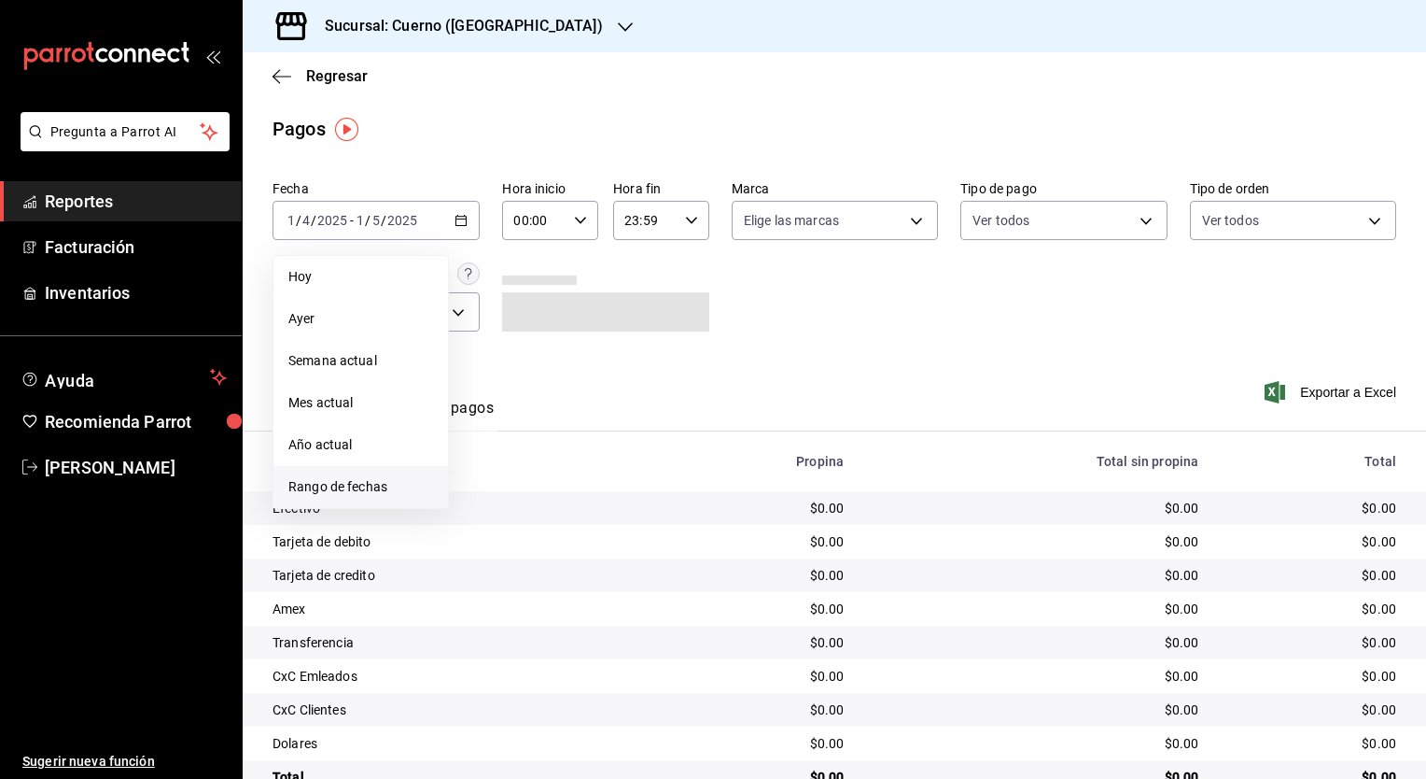
click at [381, 483] on span "Rango de fechas" at bounding box center [360, 487] width 145 height 20
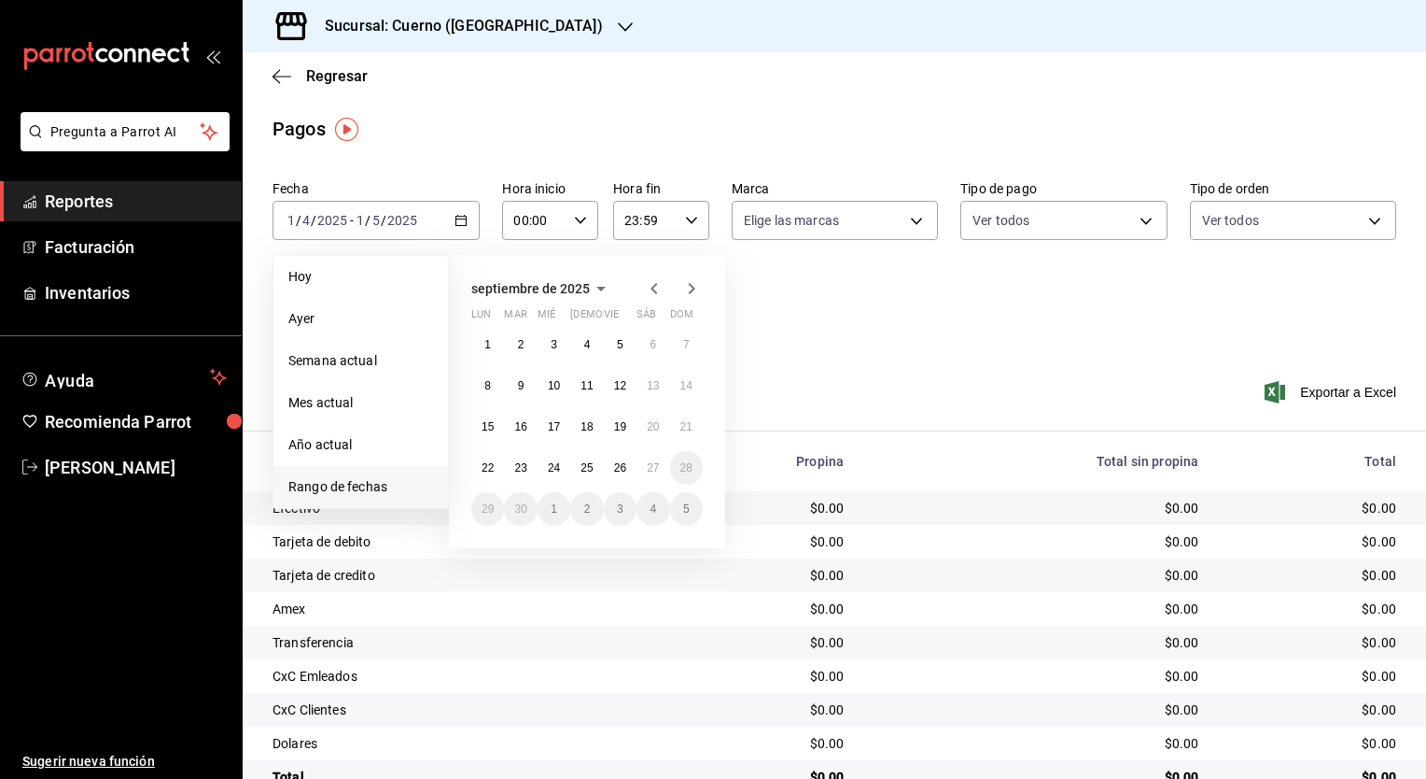
click at [664, 287] on icon "button" at bounding box center [654, 288] width 22 height 22
click at [657, 288] on icon "button" at bounding box center [654, 288] width 22 height 22
click at [654, 301] on div "[DATE] lun mar mié jue vie sáb dom 1 2 3 4 5 6 7 8 9 10 11 12 13 14 15 16 17 18…" at bounding box center [587, 401] width 276 height 293
click at [653, 290] on icon "button" at bounding box center [654, 288] width 7 height 11
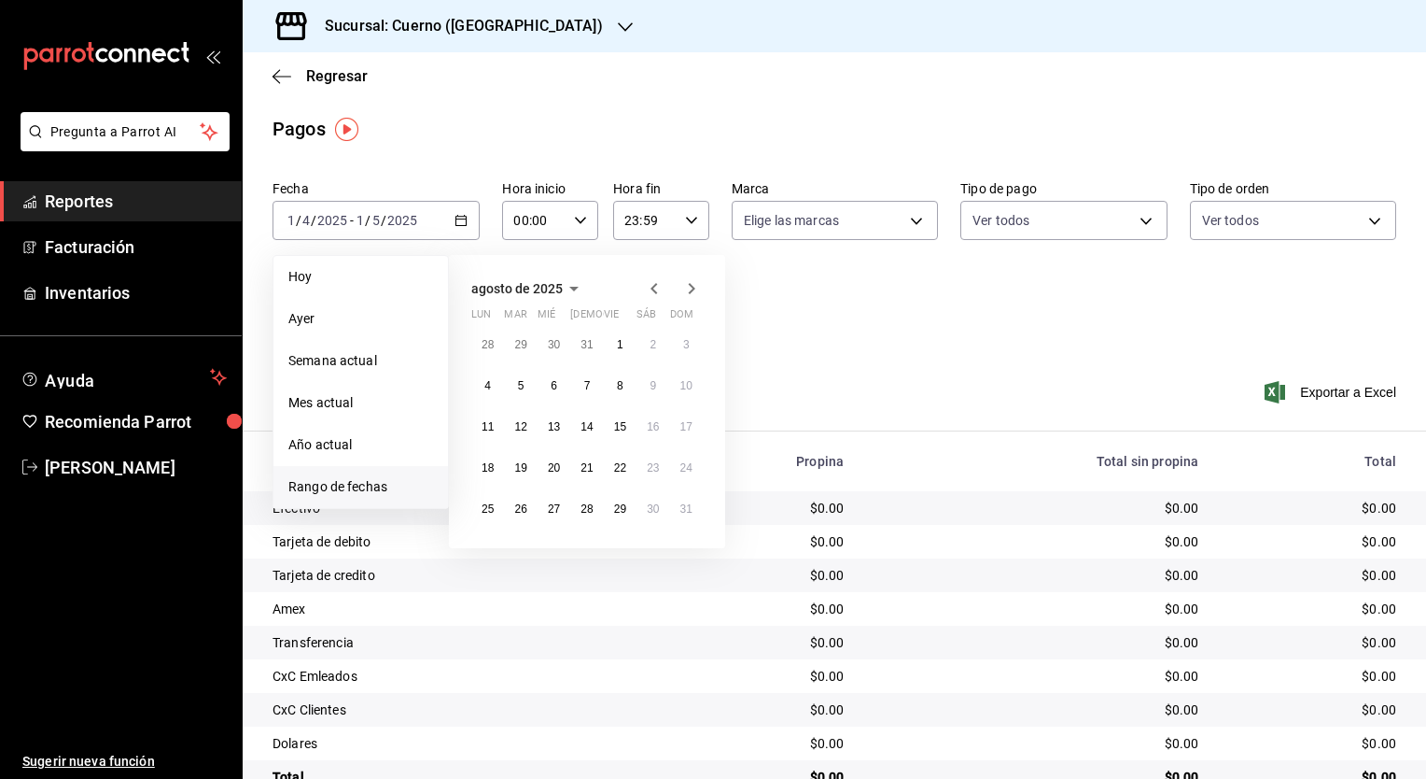
click at [653, 290] on icon "button" at bounding box center [654, 288] width 7 height 11
click at [685, 350] on button "1" at bounding box center [686, 345] width 33 height 34
click at [527, 549] on button "1" at bounding box center [520, 550] width 33 height 34
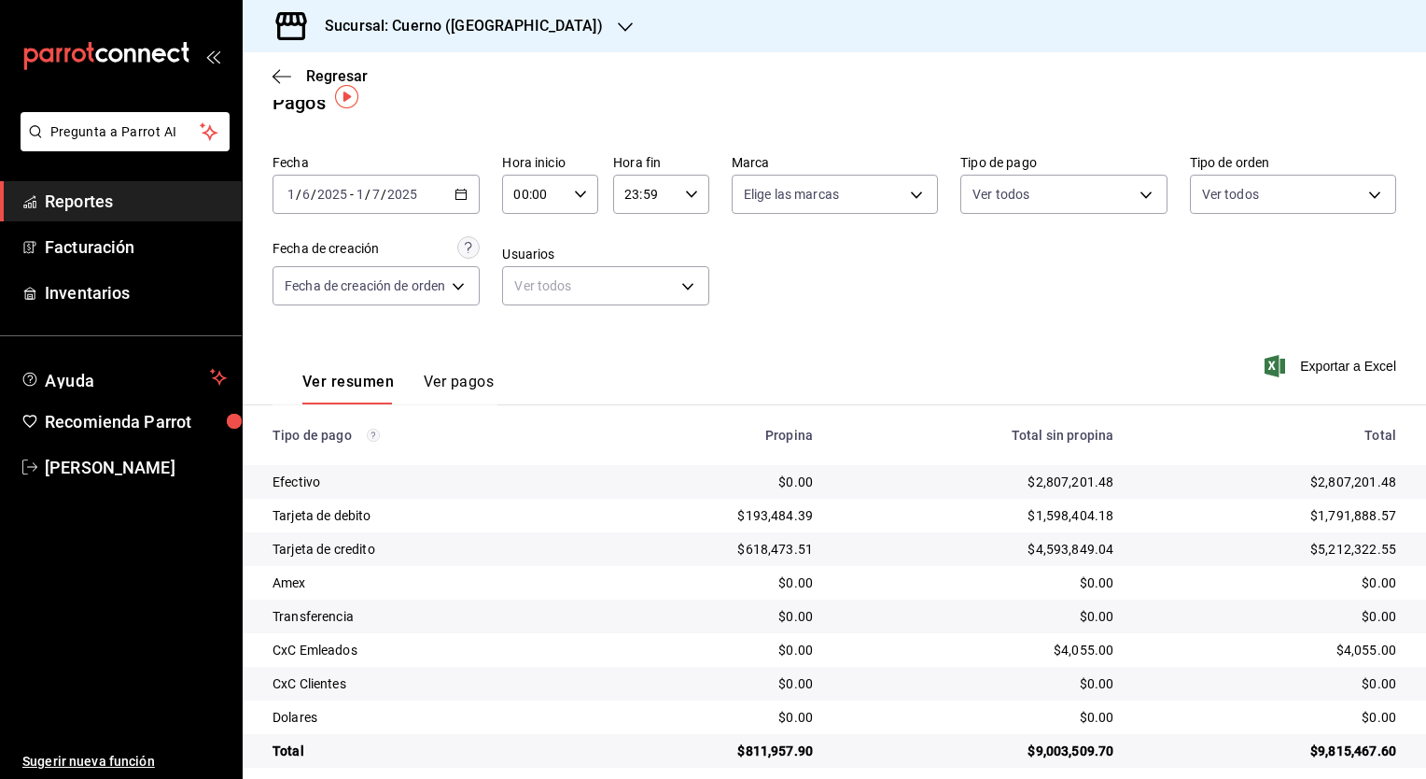
scroll to position [45, 0]
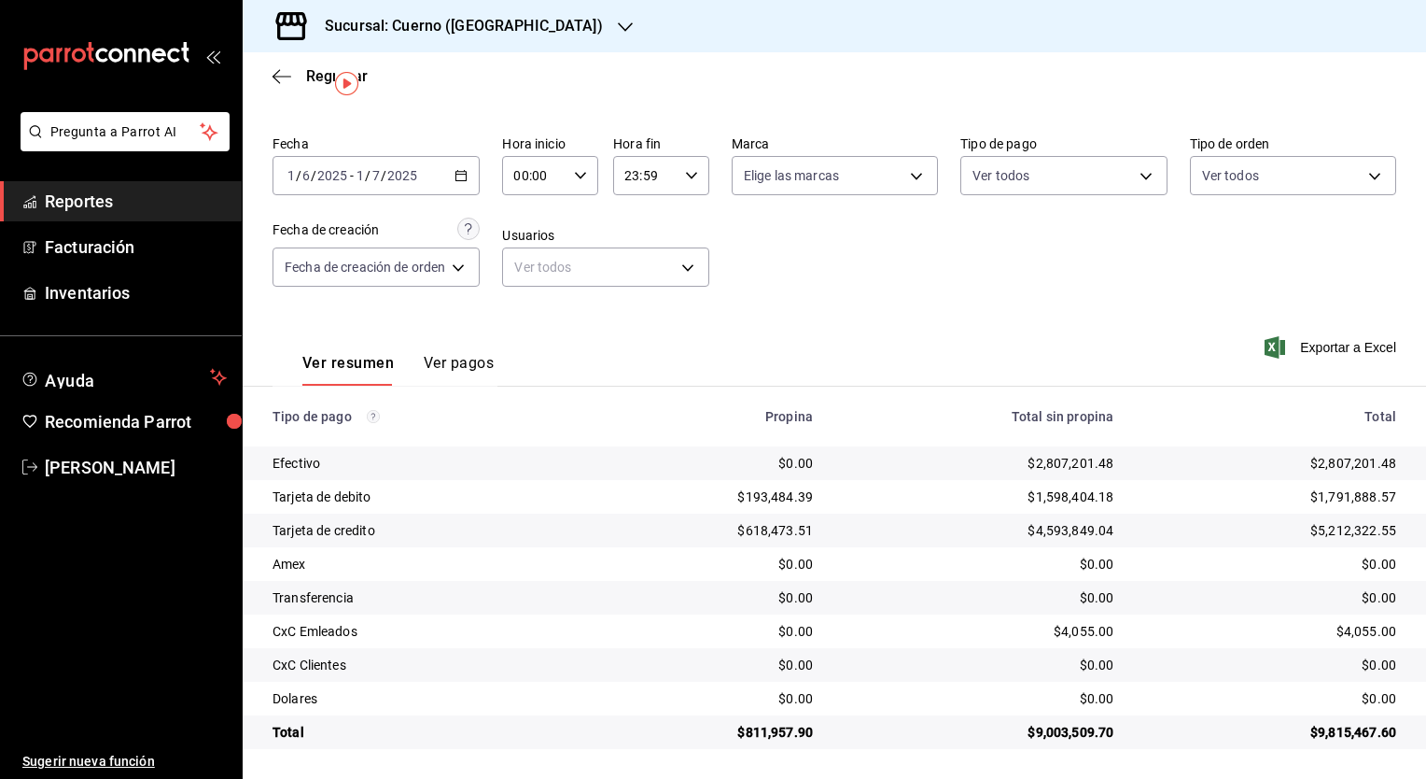
click at [489, 41] on div "Sucursal: Cuerno ([GEOGRAPHIC_DATA])" at bounding box center [449, 26] width 383 height 52
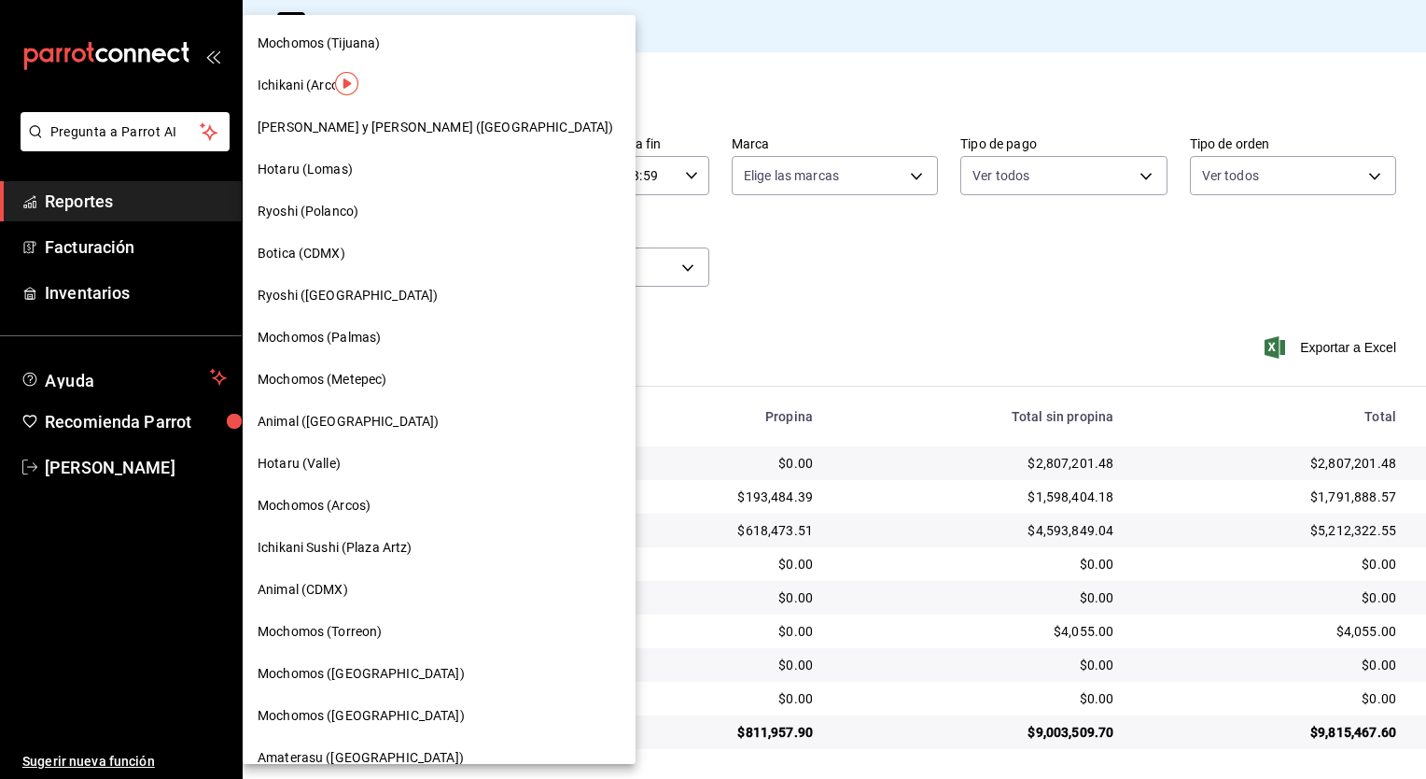
click at [748, 301] on div at bounding box center [713, 389] width 1426 height 779
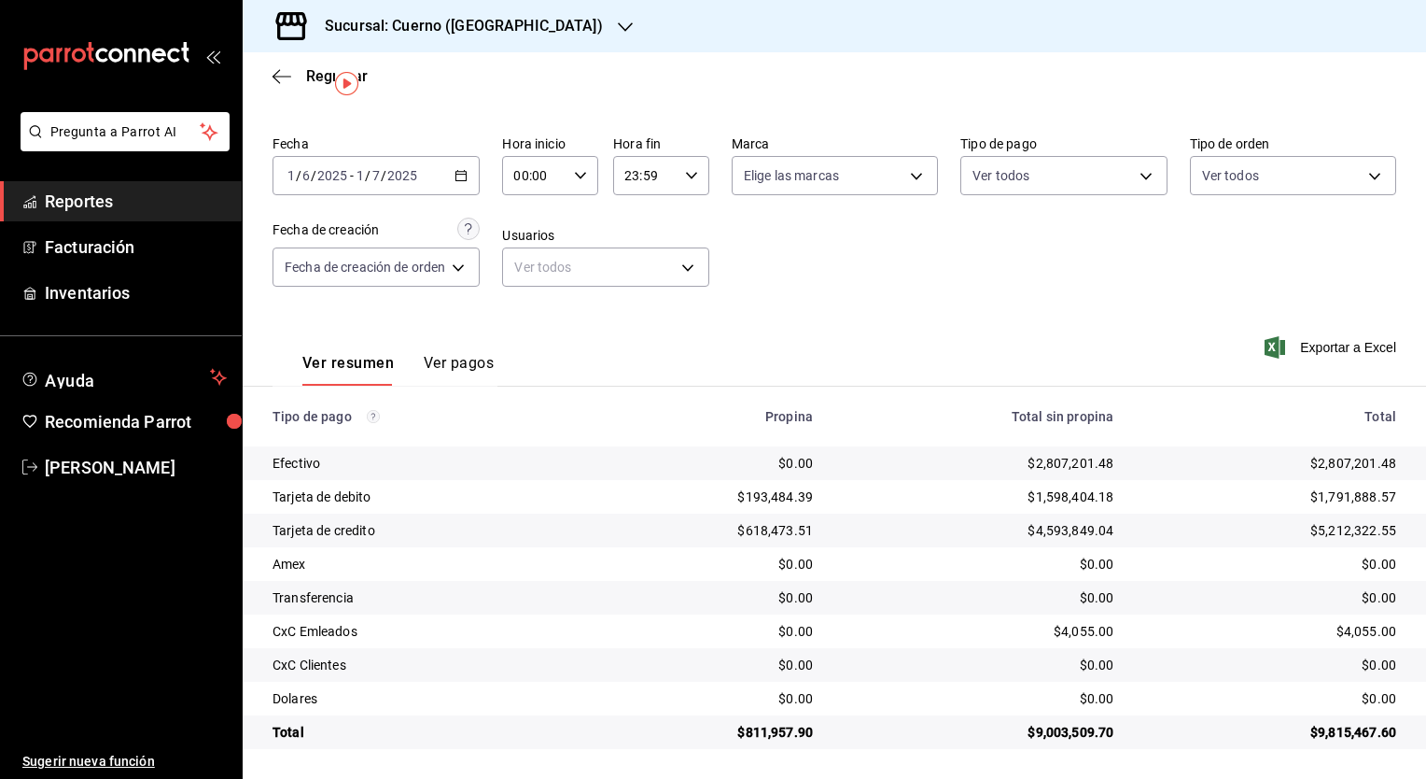
click at [468, 31] on h3 "Sucursal: Cuerno ([GEOGRAPHIC_DATA])" at bounding box center [456, 26] width 293 height 22
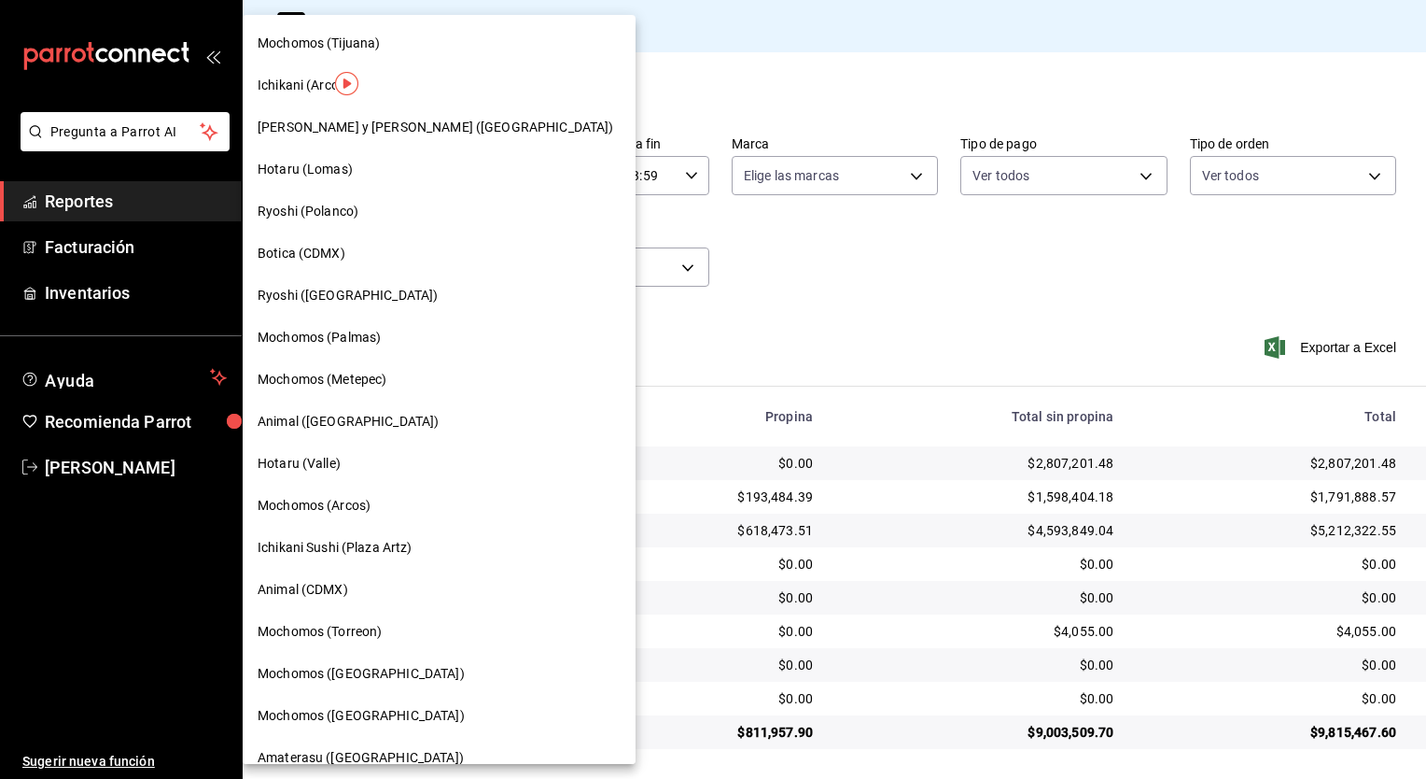
click at [385, 47] on div "Mochomos (Tijuana)" at bounding box center [439, 44] width 363 height 20
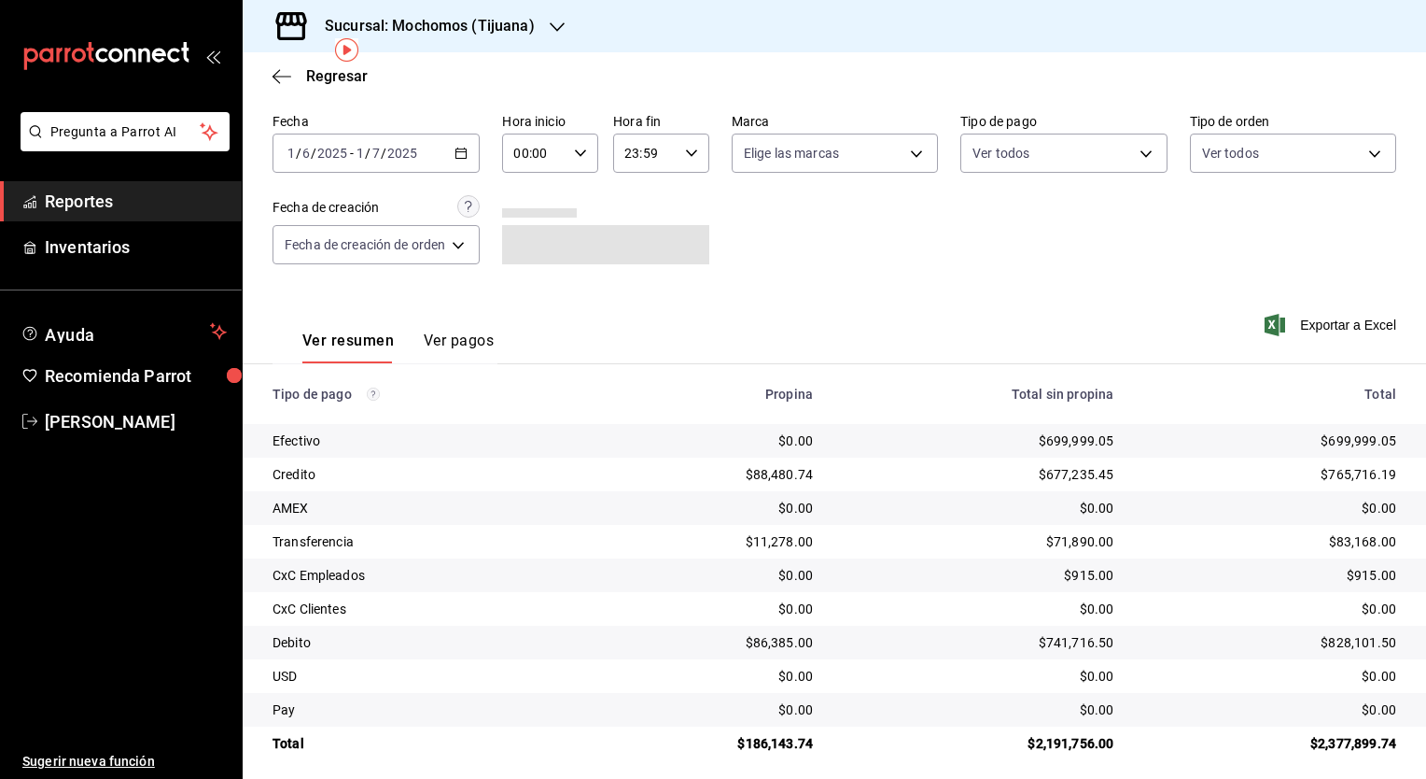
scroll to position [78, 0]
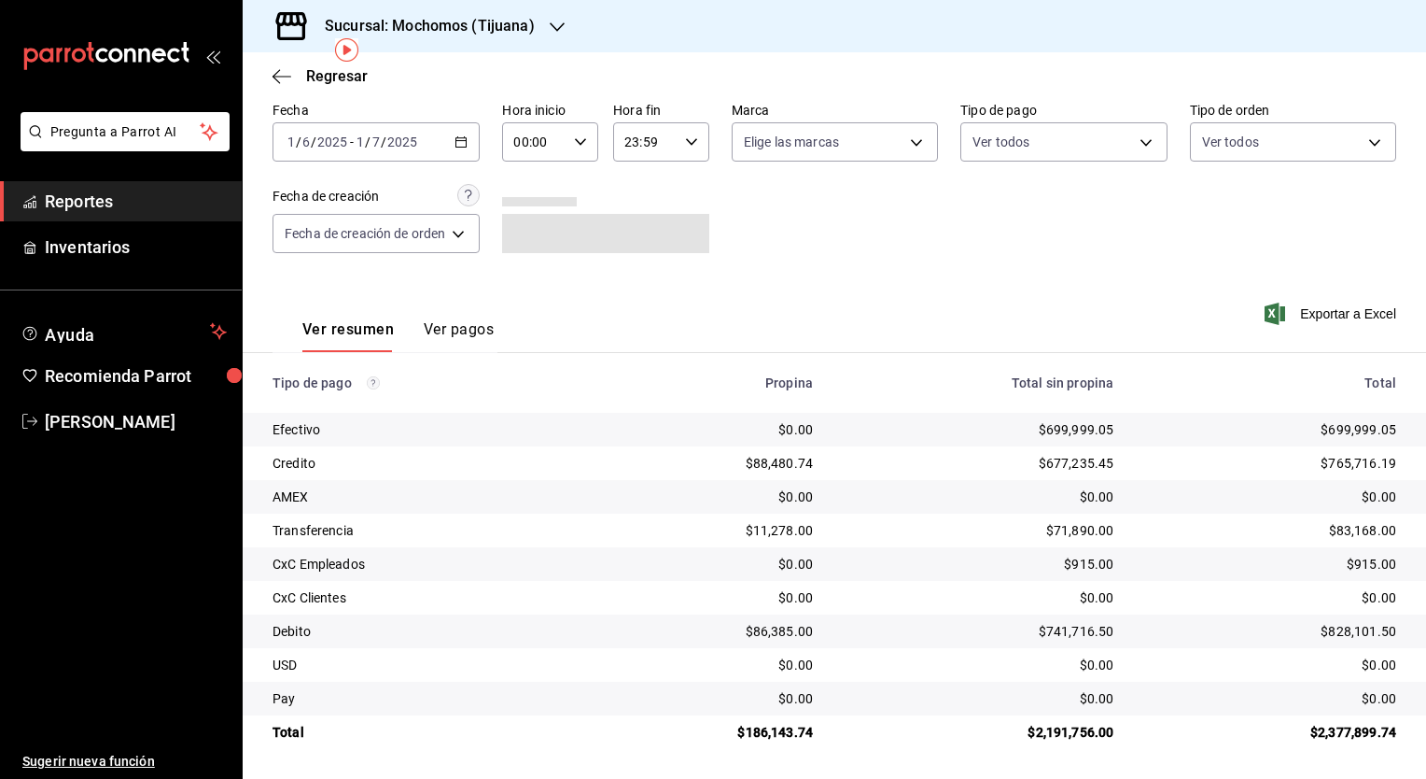
click at [515, 32] on h3 "Sucursal: Mochomos (Tijuana)" at bounding box center [422, 26] width 225 height 22
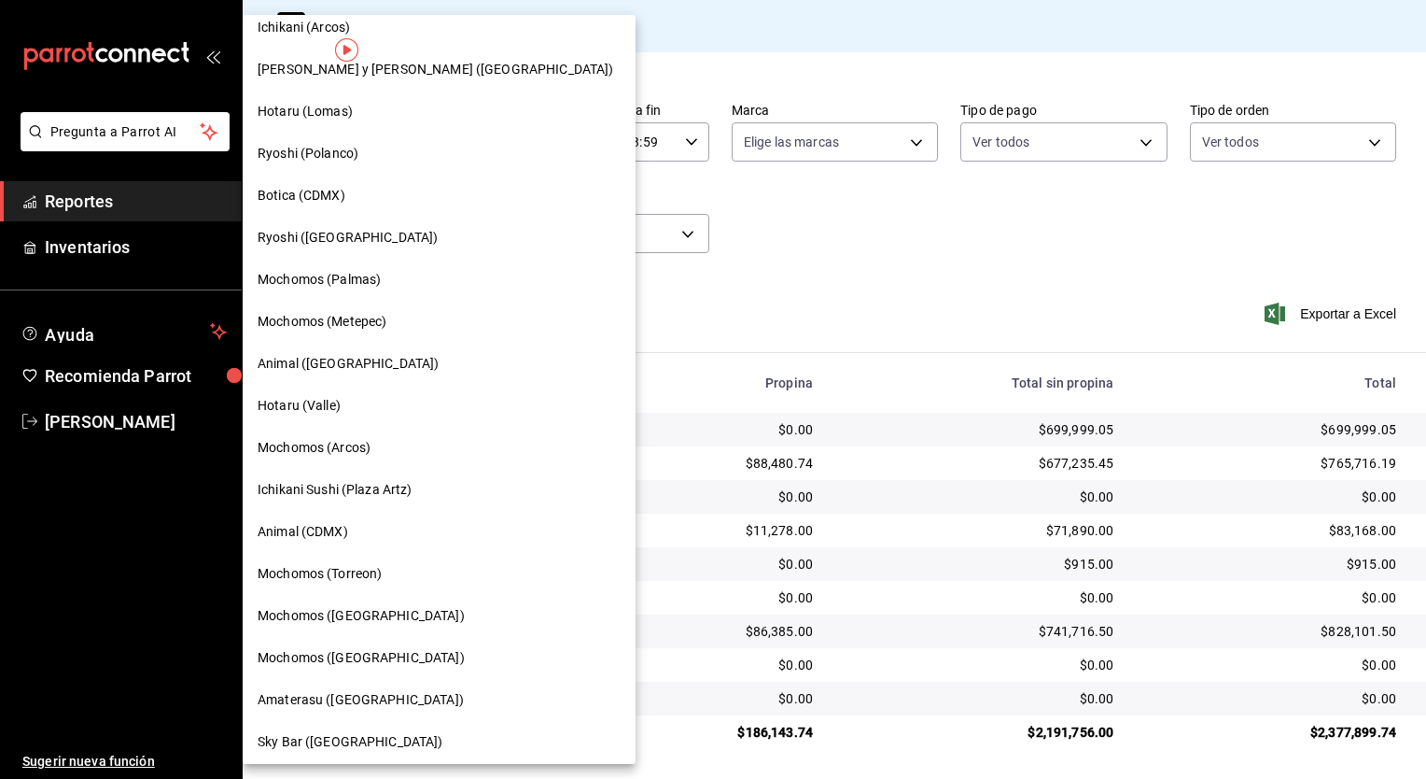
scroll to position [57, 0]
click at [296, 245] on span "Ryoshi ([GEOGRAPHIC_DATA])" at bounding box center [348, 239] width 180 height 20
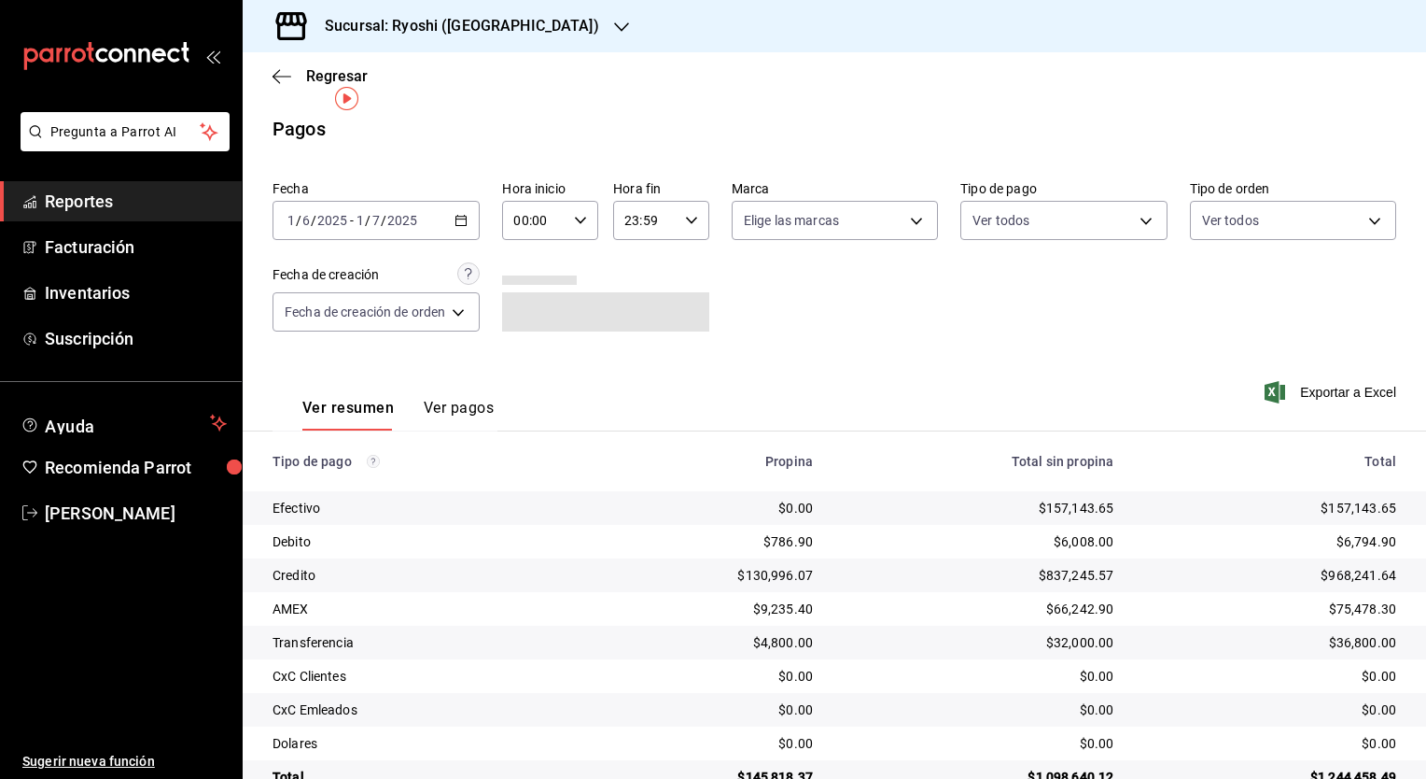
scroll to position [45, 0]
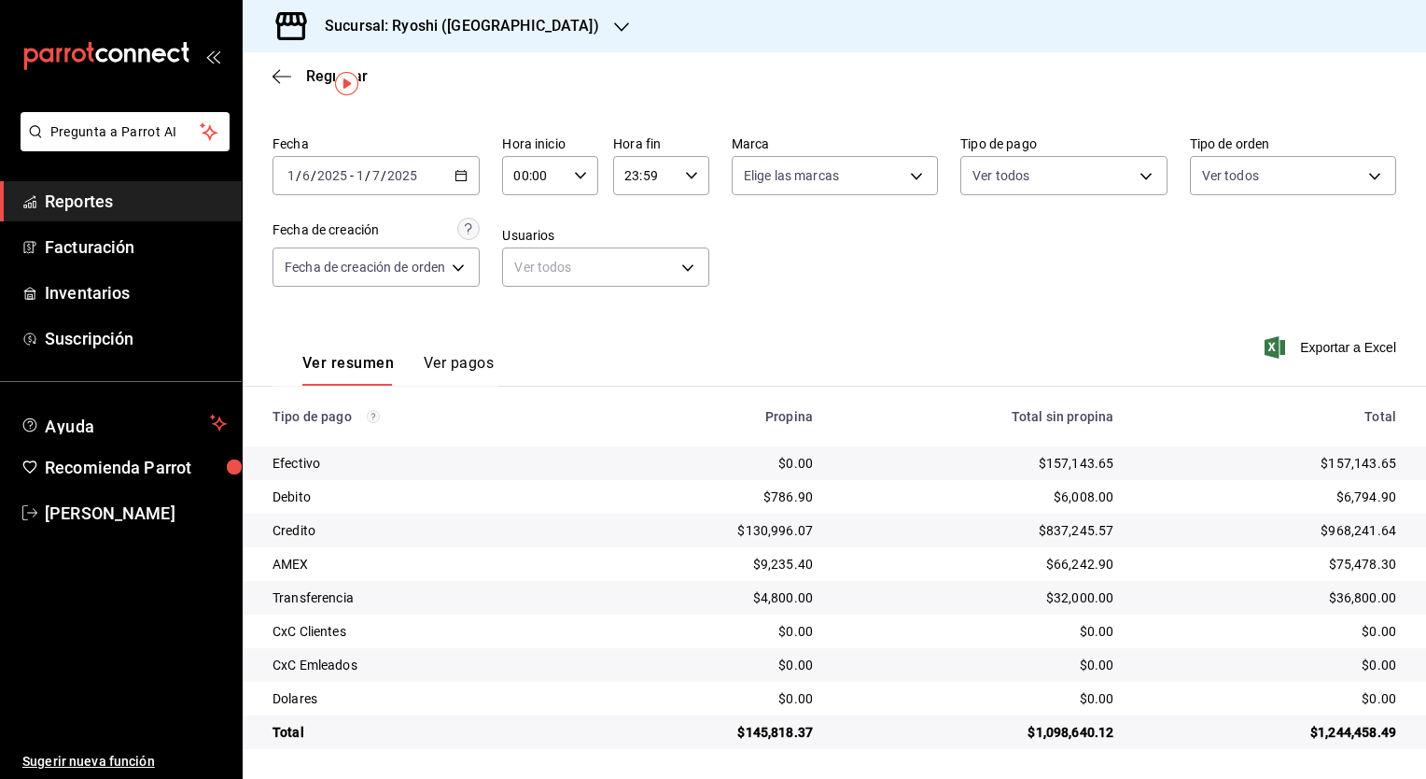
click at [567, 180] on div "00:00 Hora inicio" at bounding box center [550, 175] width 96 height 39
click at [538, 275] on button "05" at bounding box center [528, 264] width 40 height 37
type input "05:00"
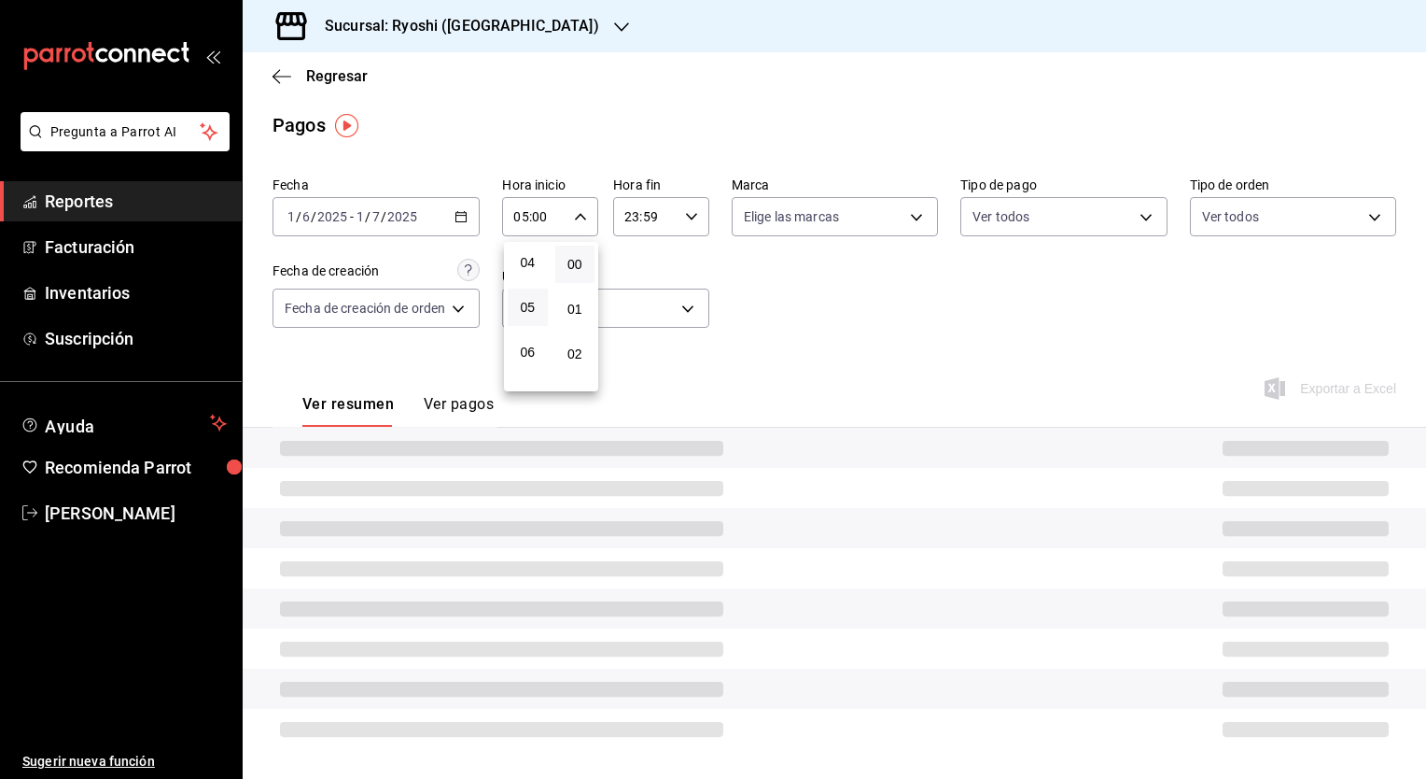
click at [659, 223] on div at bounding box center [713, 389] width 1426 height 779
click at [675, 220] on input "23:59" at bounding box center [645, 216] width 64 height 37
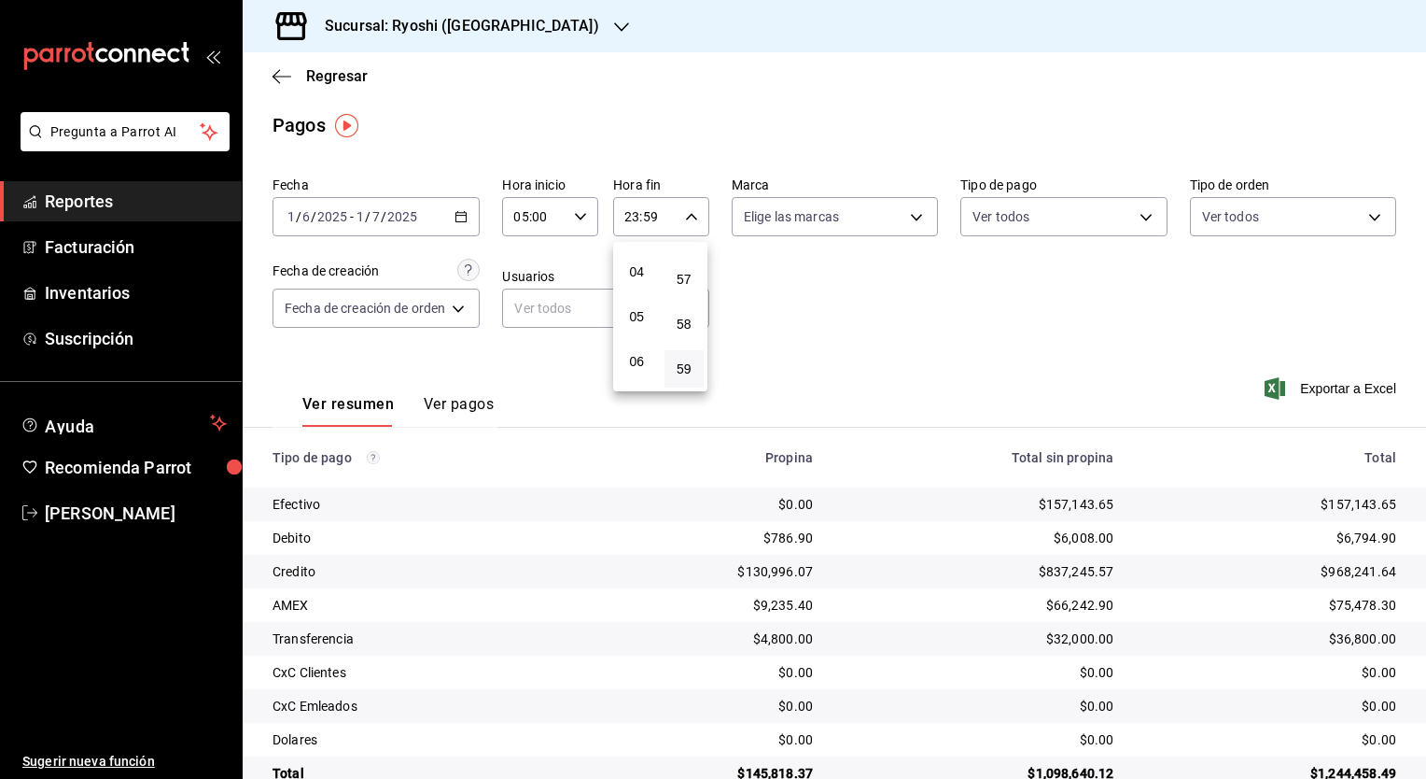
scroll to position [174, 0]
click at [639, 307] on button "05" at bounding box center [637, 314] width 40 height 37
click at [683, 271] on span "00" at bounding box center [685, 264] width 18 height 15
type input "05:00"
click at [901, 354] on div at bounding box center [713, 389] width 1426 height 779
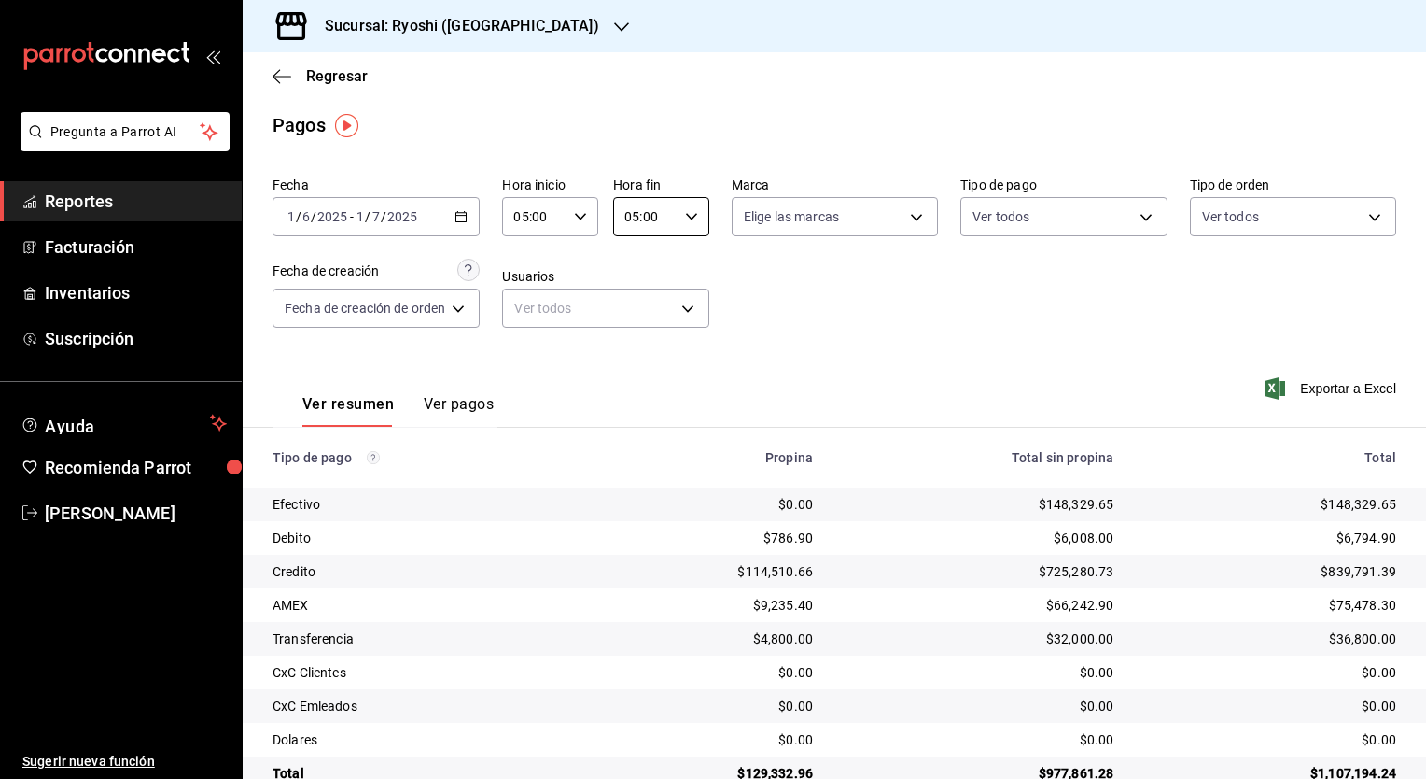
scroll to position [45, 0]
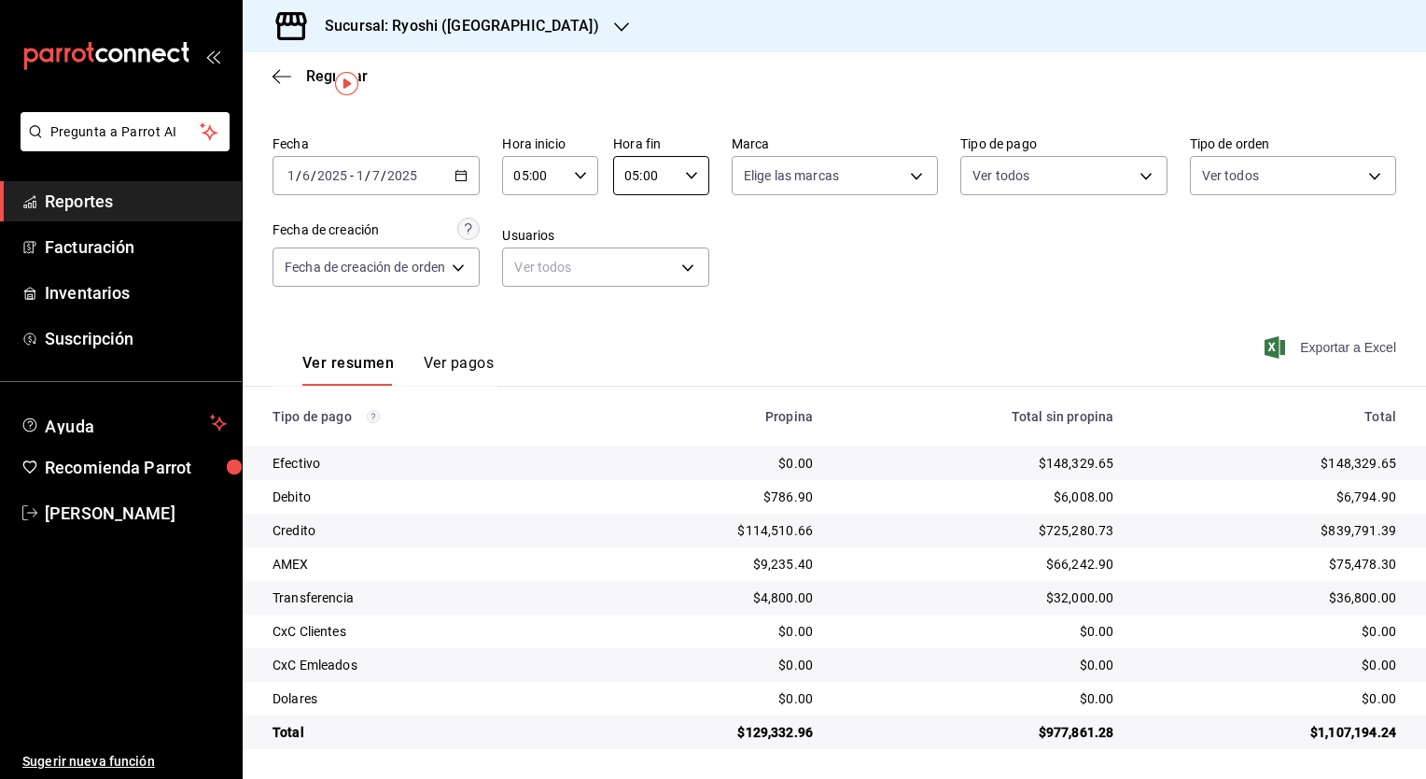
click at [1341, 344] on span "Exportar a Excel" at bounding box center [1333, 347] width 128 height 22
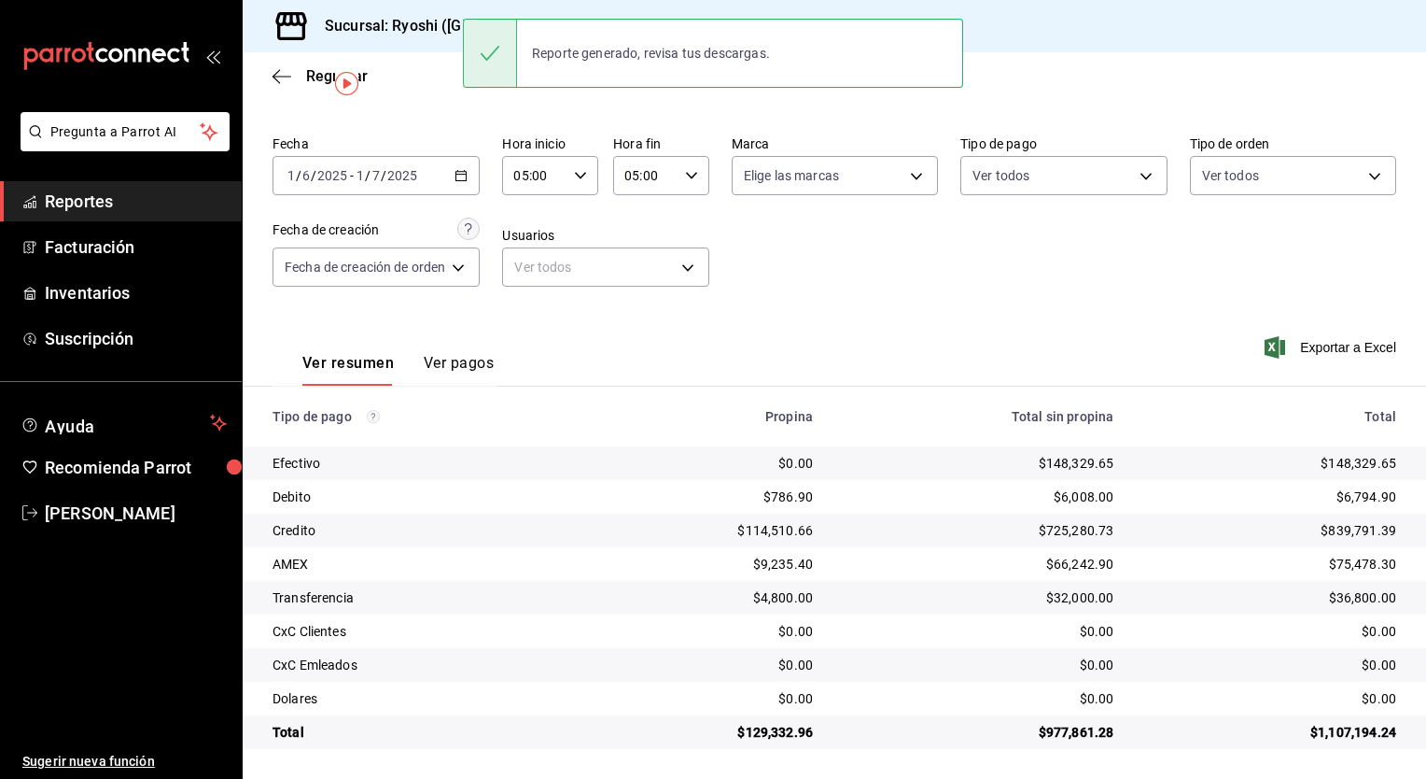
click at [710, 372] on div "Ver resumen Ver pagos Exportar a Excel" at bounding box center [835, 358] width 1184 height 99
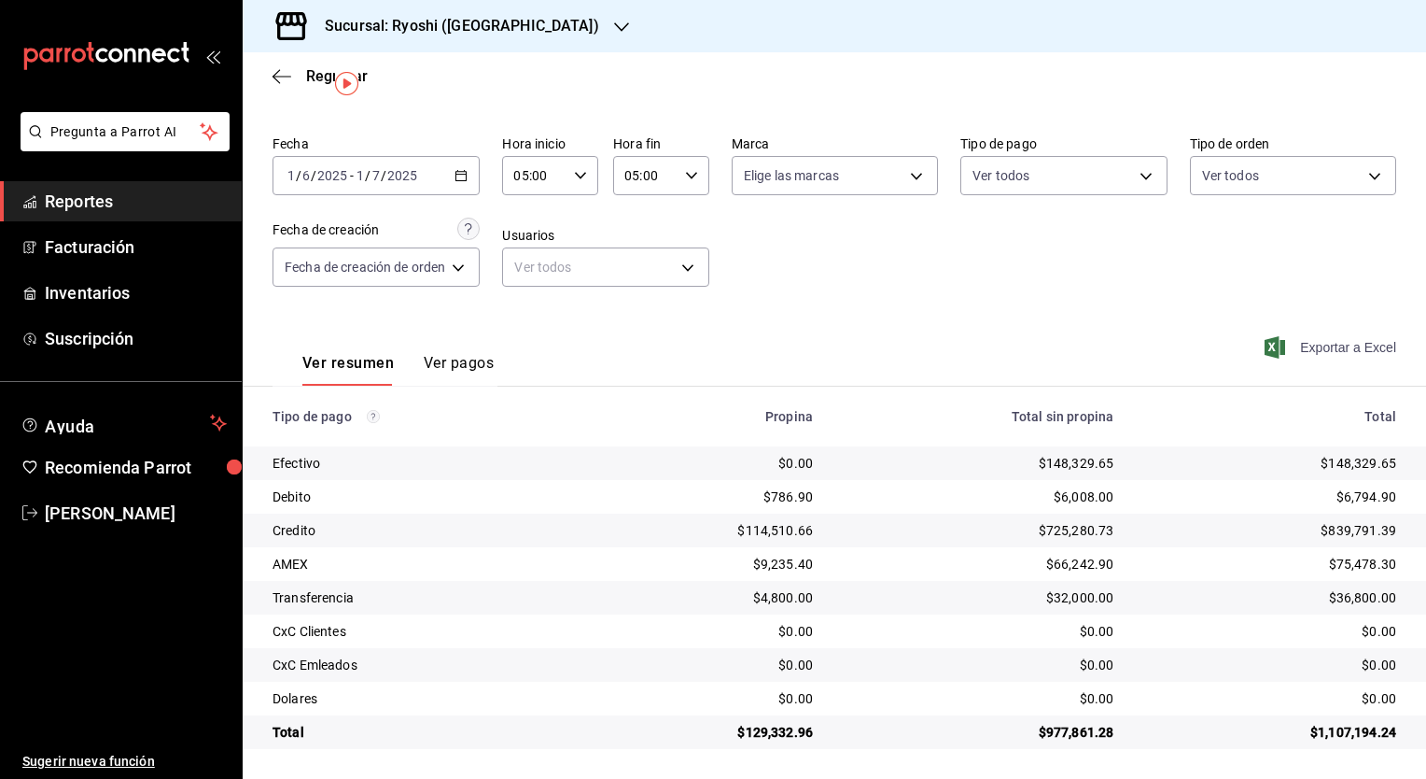
click at [1273, 345] on span "Exportar a Excel" at bounding box center [1333, 347] width 128 height 22
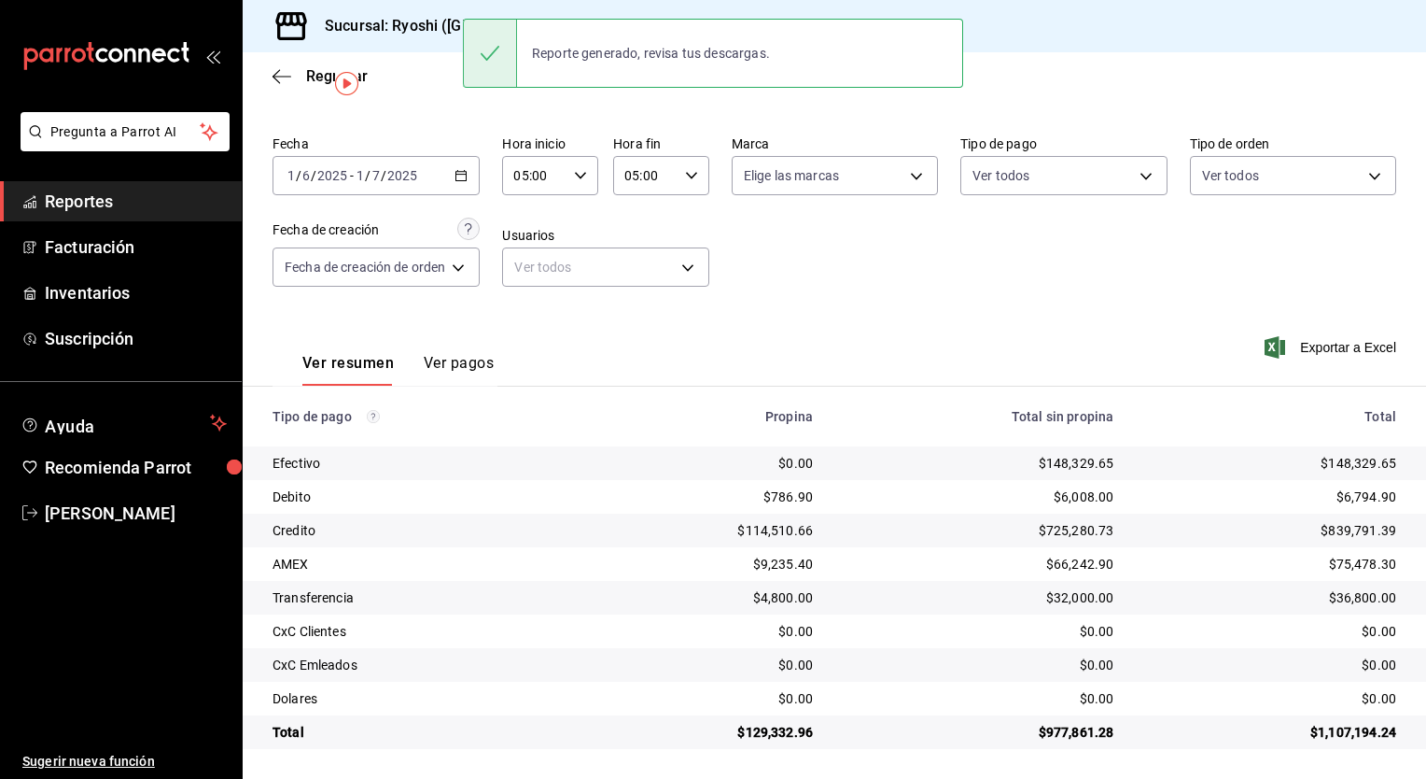
click at [716, 369] on div "Ver resumen Ver pagos Exportar a Excel" at bounding box center [835, 358] width 1184 height 99
